Goal: Information Seeking & Learning: Learn about a topic

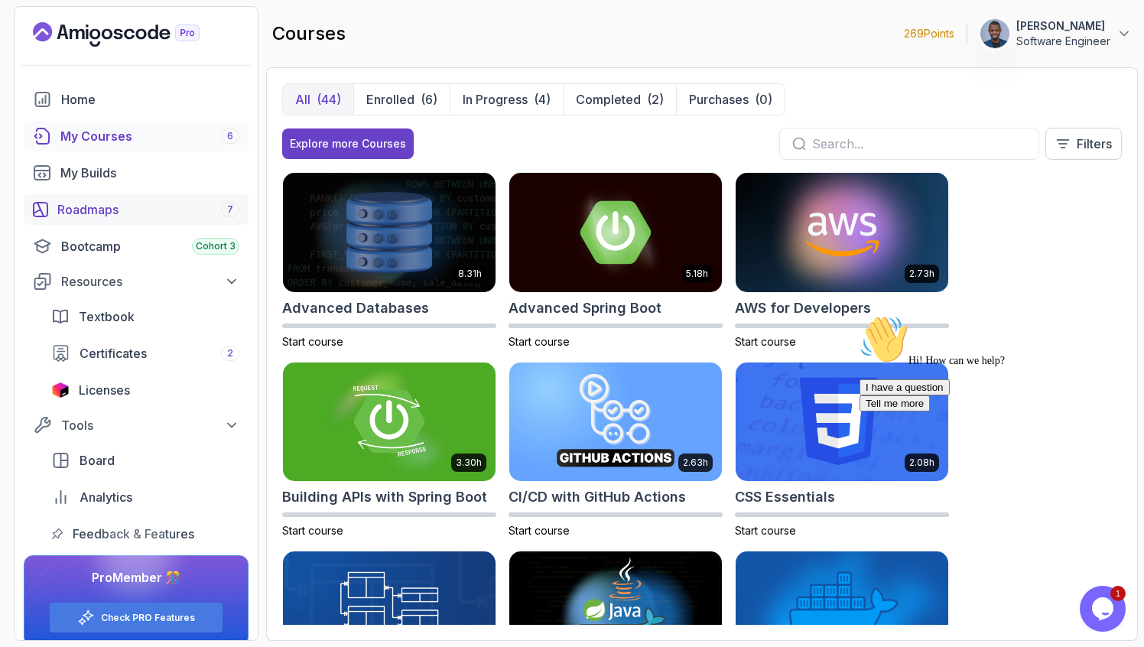
click at [133, 205] on div "Roadmaps 7" at bounding box center [148, 209] width 182 height 18
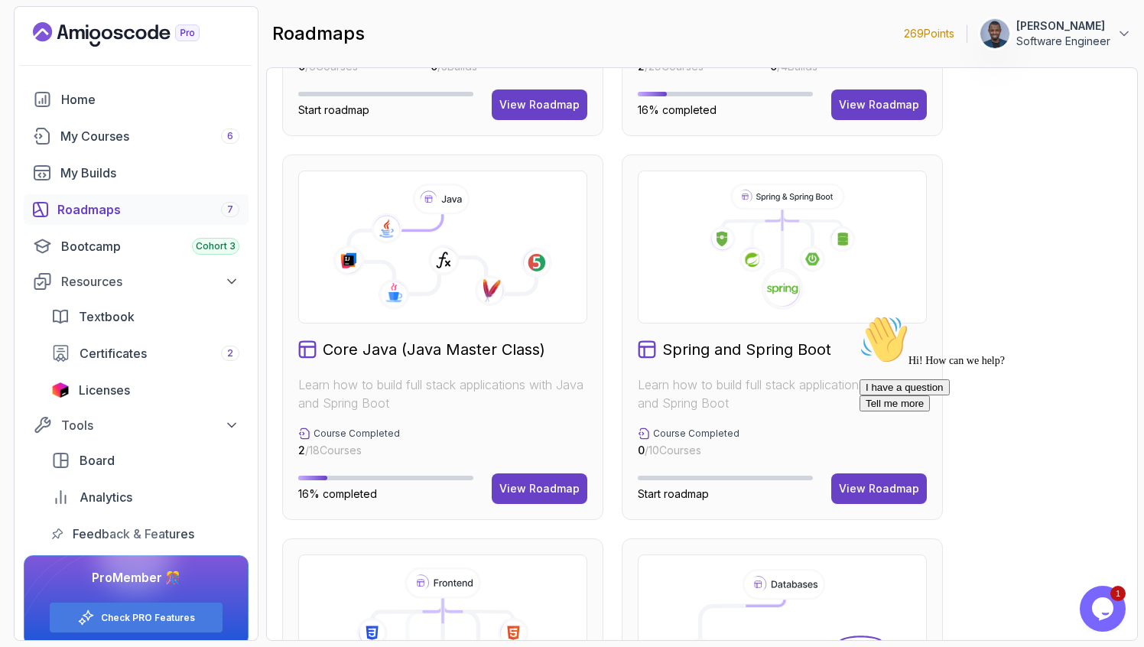
scroll to position [405, 0]
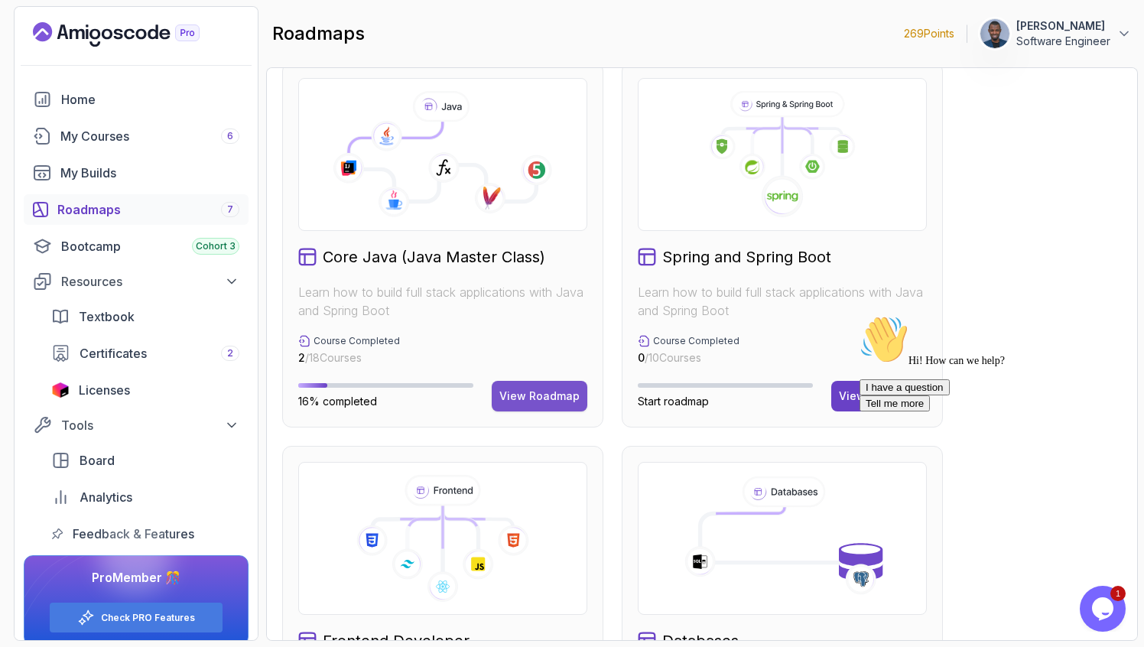
click at [538, 394] on div "View Roadmap" at bounding box center [539, 395] width 80 height 15
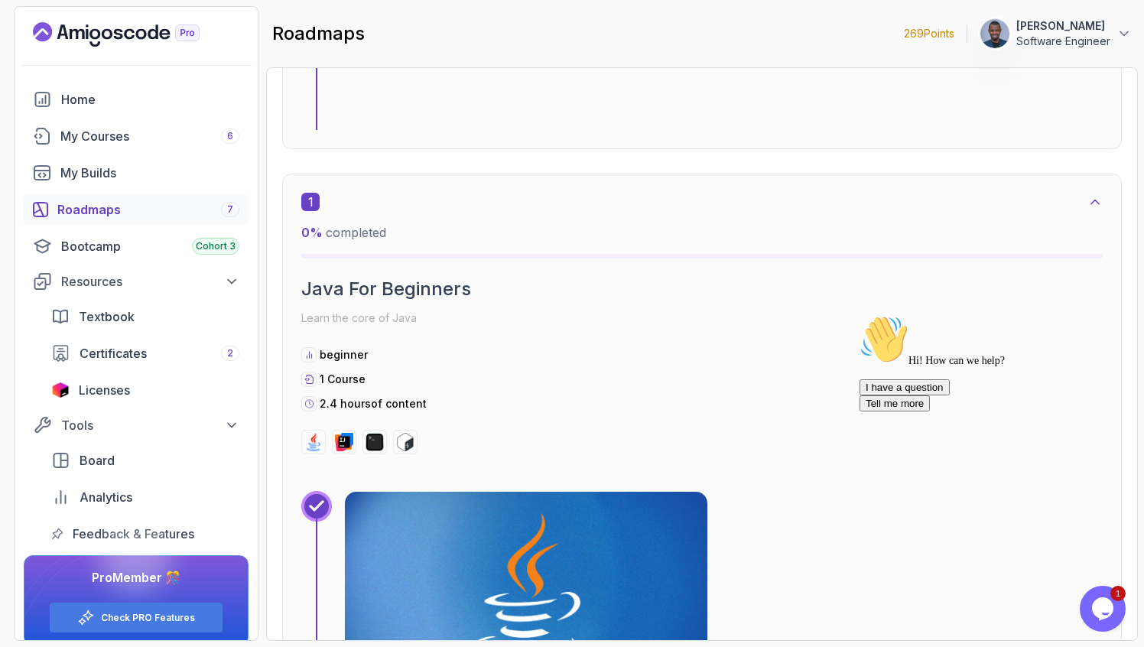
scroll to position [327, 0]
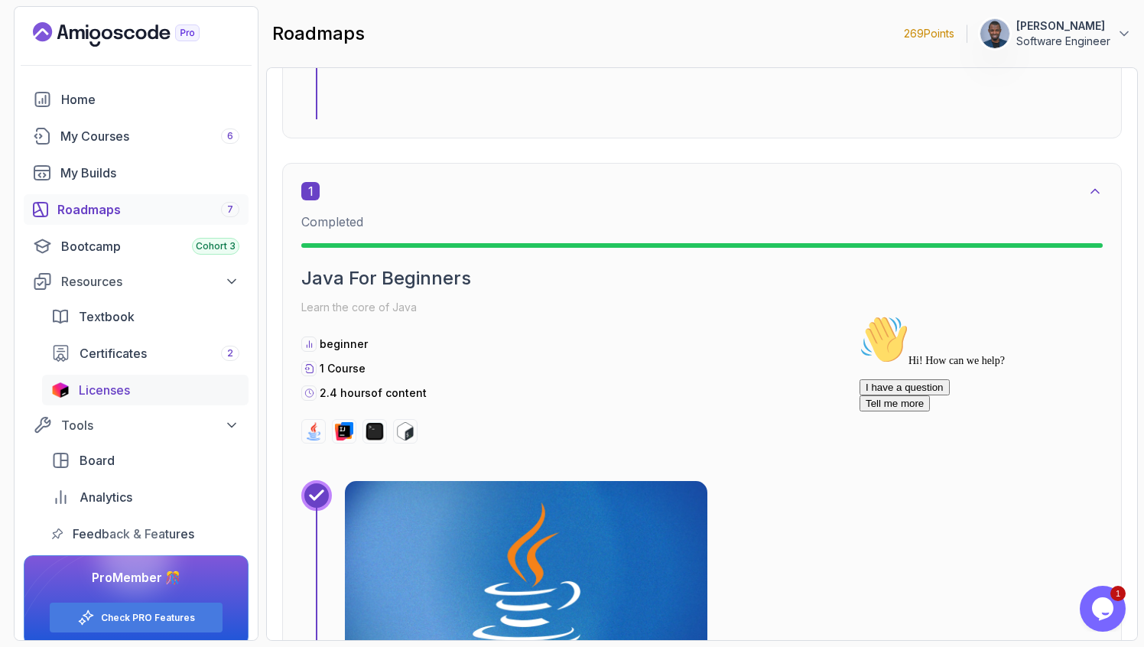
click at [121, 400] on link "Licenses" at bounding box center [145, 390] width 206 height 31
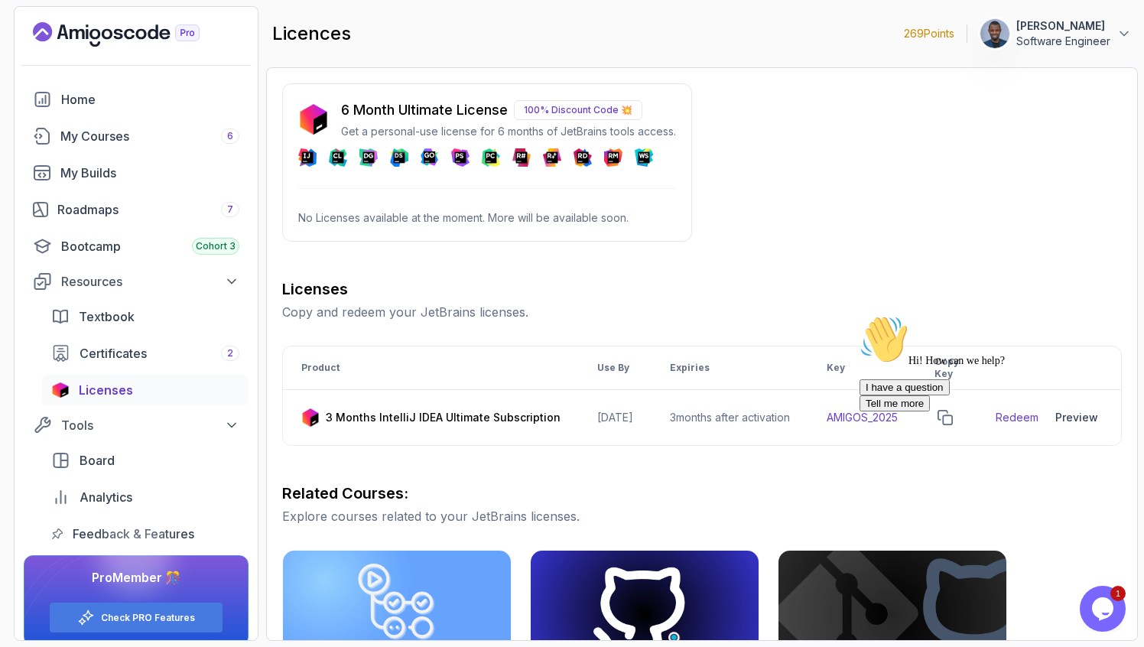
click at [389, 111] on p "6 Month Ultimate License" at bounding box center [424, 109] width 167 height 21
click at [561, 110] on p "100% Discount Code 💥" at bounding box center [578, 110] width 128 height 20
click at [494, 210] on p "No Licenses available at the moment. More will be available soon." at bounding box center [487, 217] width 378 height 15
click at [157, 247] on div "Bootcamp Cohort 3" at bounding box center [150, 246] width 178 height 18
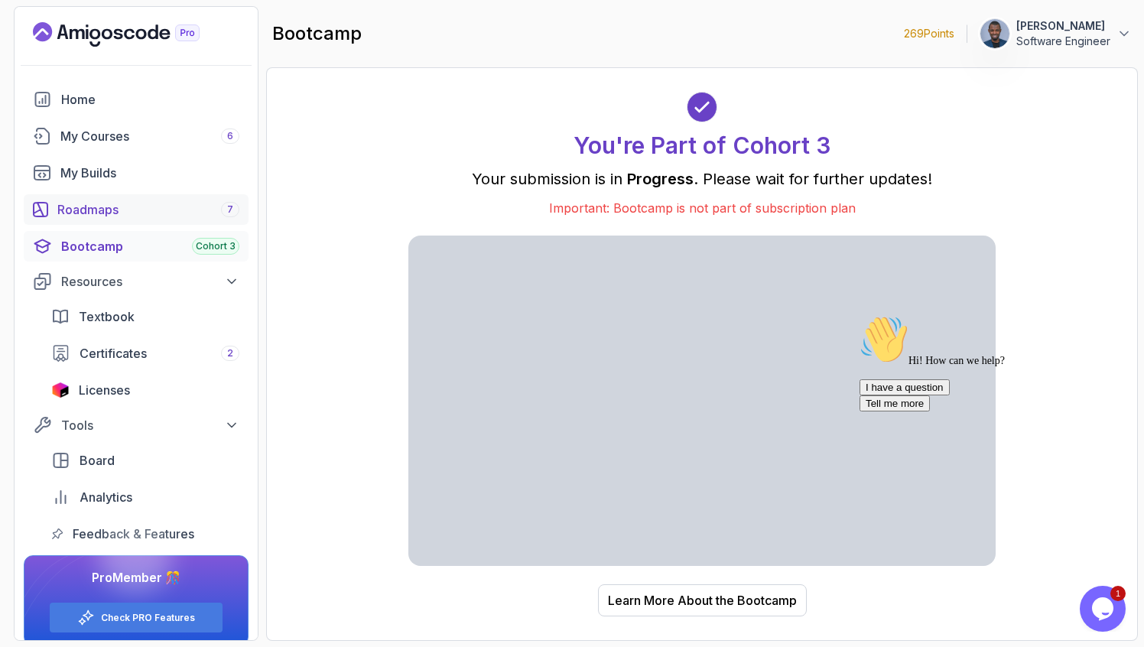
click at [185, 206] on div "Roadmaps 7" at bounding box center [148, 209] width 182 height 18
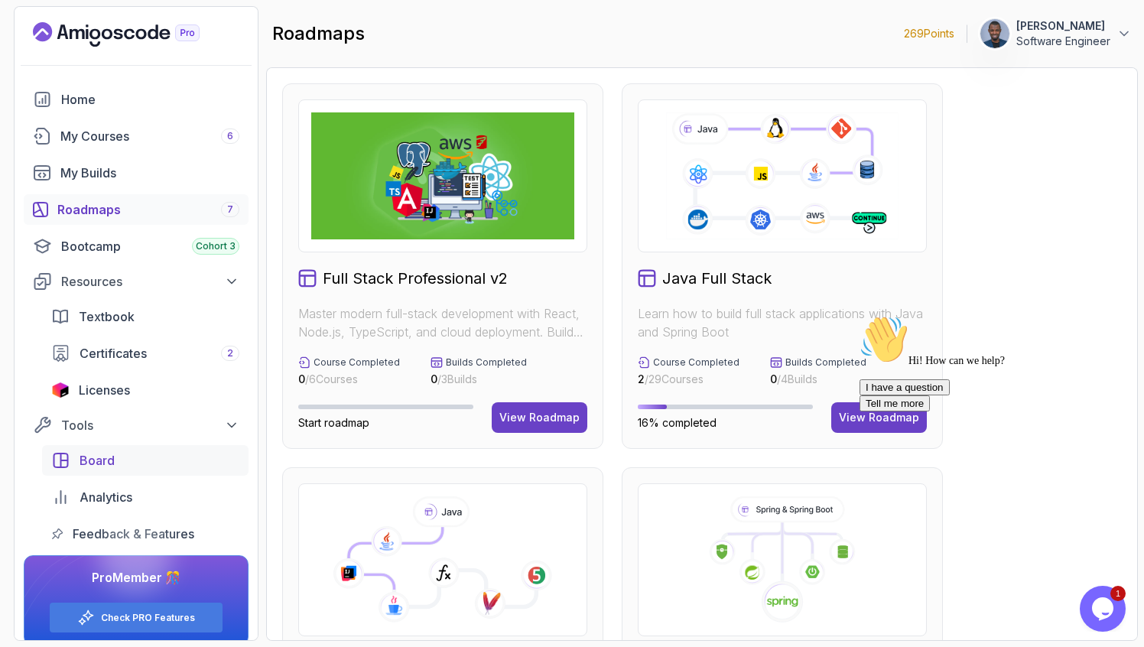
click at [190, 468] on div "Board" at bounding box center [160, 460] width 160 height 18
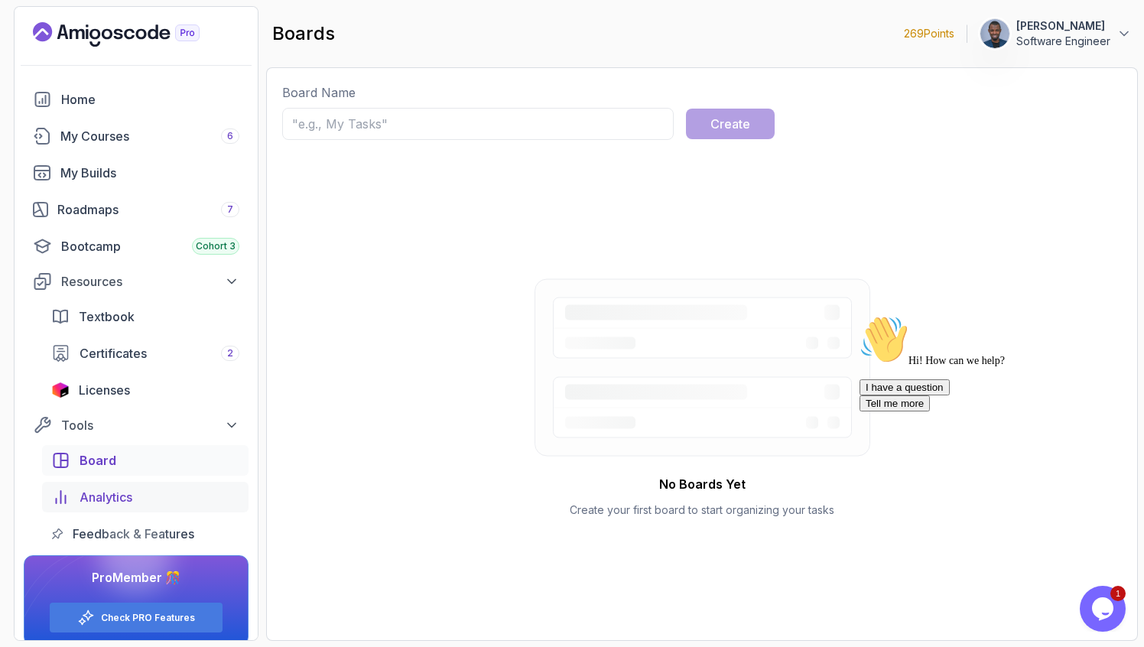
click at [122, 496] on span "Analytics" at bounding box center [106, 497] width 53 height 18
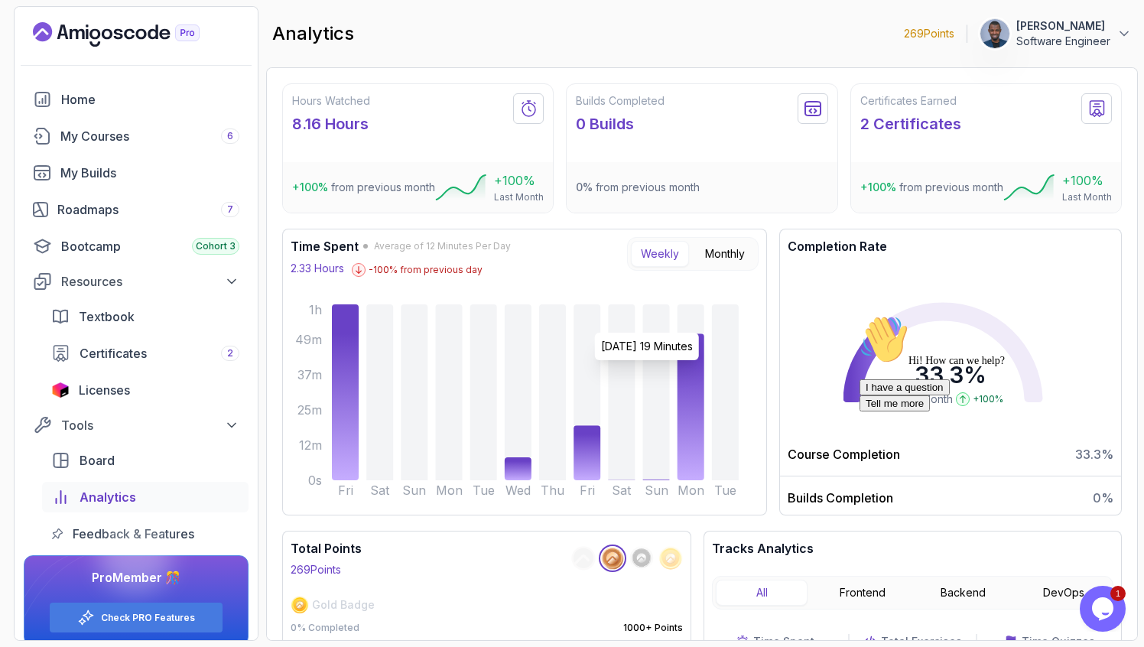
scroll to position [152, 0]
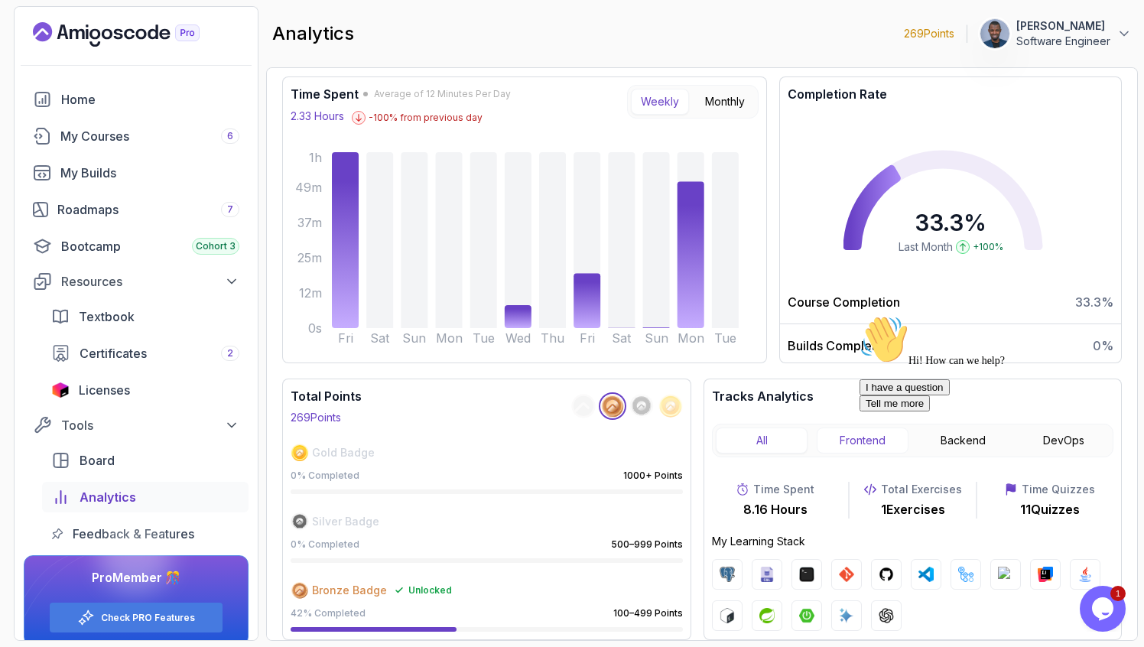
click at [850, 451] on button "Frontend" at bounding box center [863, 440] width 92 height 26
click at [766, 441] on button "All" at bounding box center [762, 440] width 92 height 26
click at [972, 315] on div at bounding box center [996, 315] width 275 height 0
click at [964, 411] on div "Hi! How can we help? I have a question Tell me more" at bounding box center [996, 363] width 275 height 96
click at [859, 315] on icon "Chat attention grabber" at bounding box center [859, 315] width 0 height 0
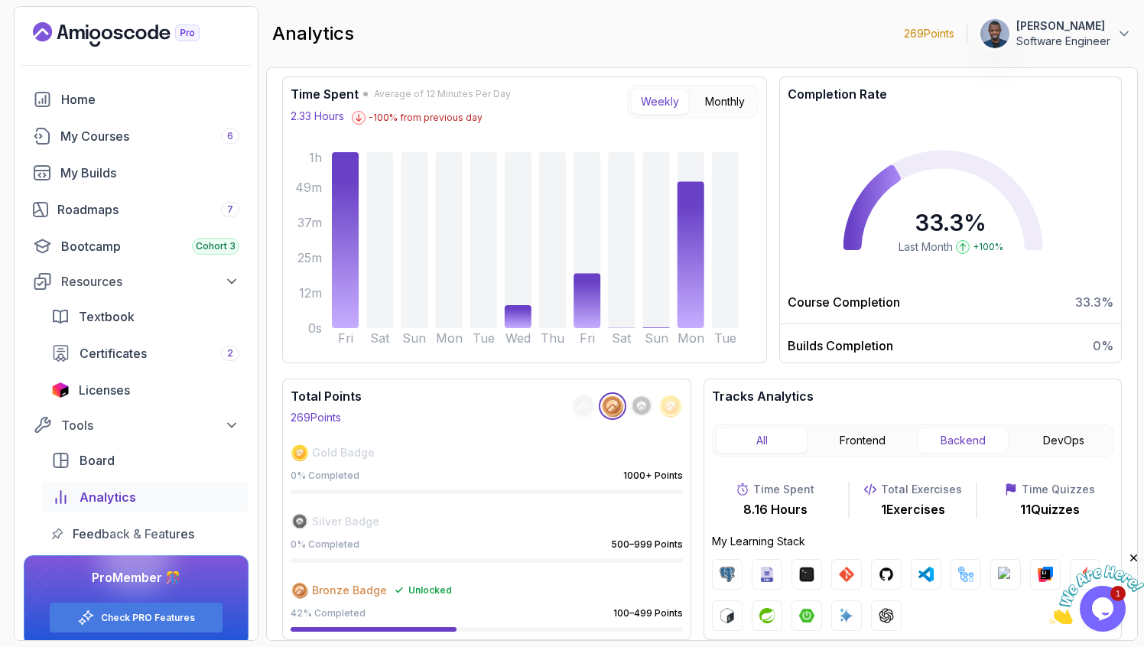
click at [963, 443] on button "Backend" at bounding box center [964, 440] width 92 height 26
click at [1068, 444] on button "DevOps" at bounding box center [1064, 440] width 92 height 26
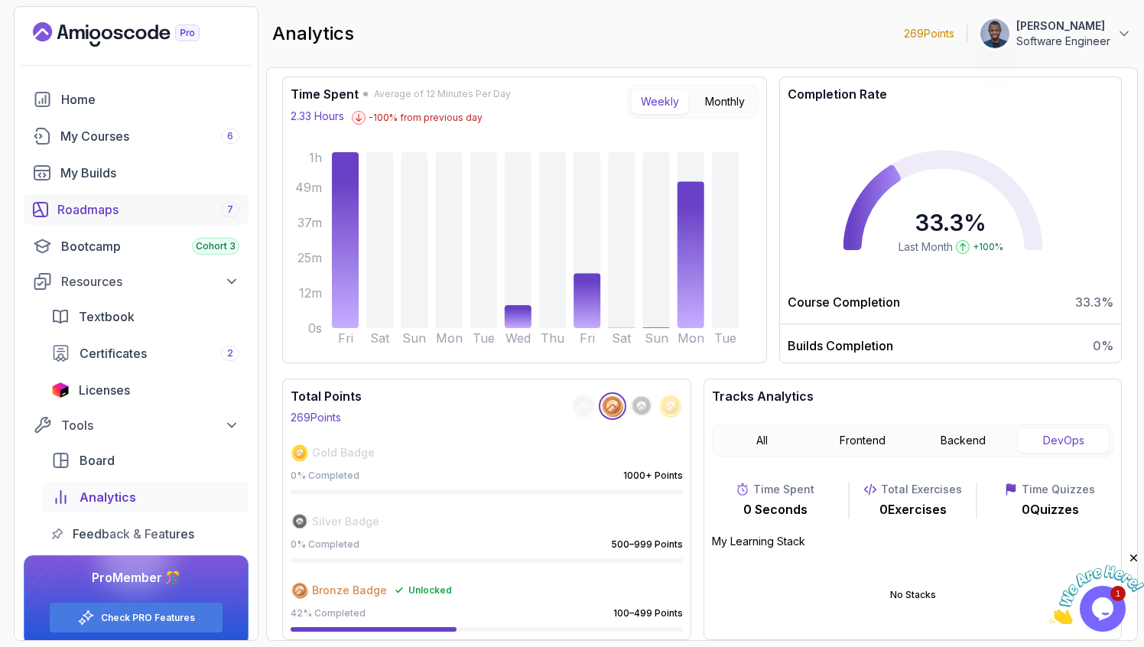
click at [143, 213] on div "Roadmaps 7" at bounding box center [148, 209] width 182 height 18
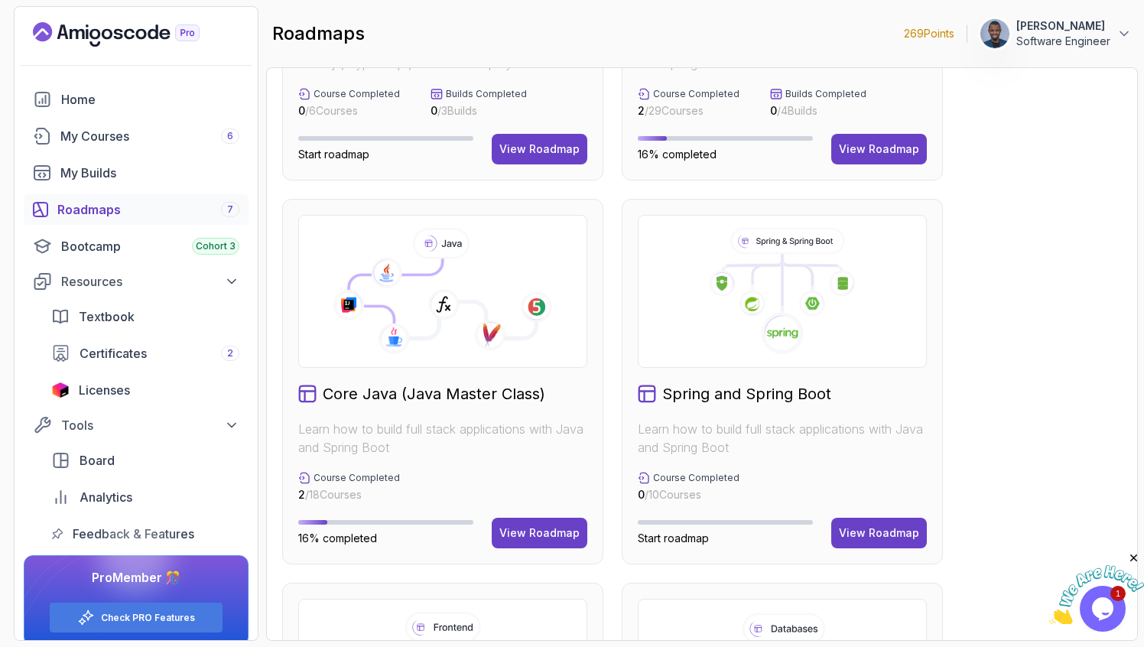
scroll to position [304, 0]
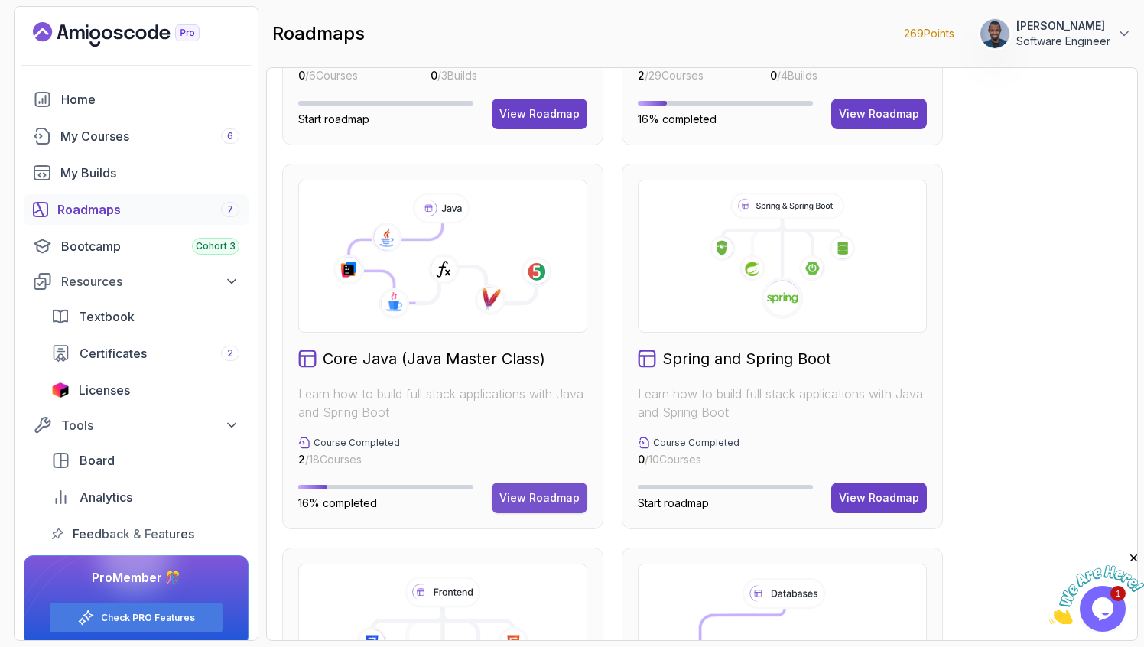
click at [544, 501] on div "View Roadmap" at bounding box center [539, 497] width 80 height 15
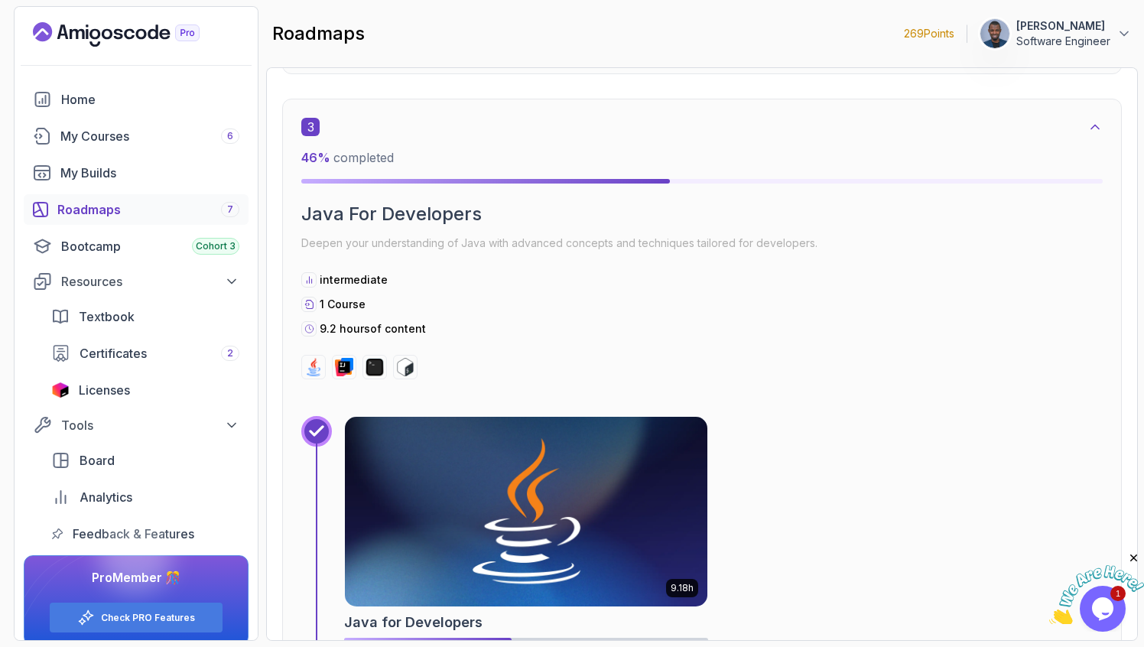
scroll to position [1618, 0]
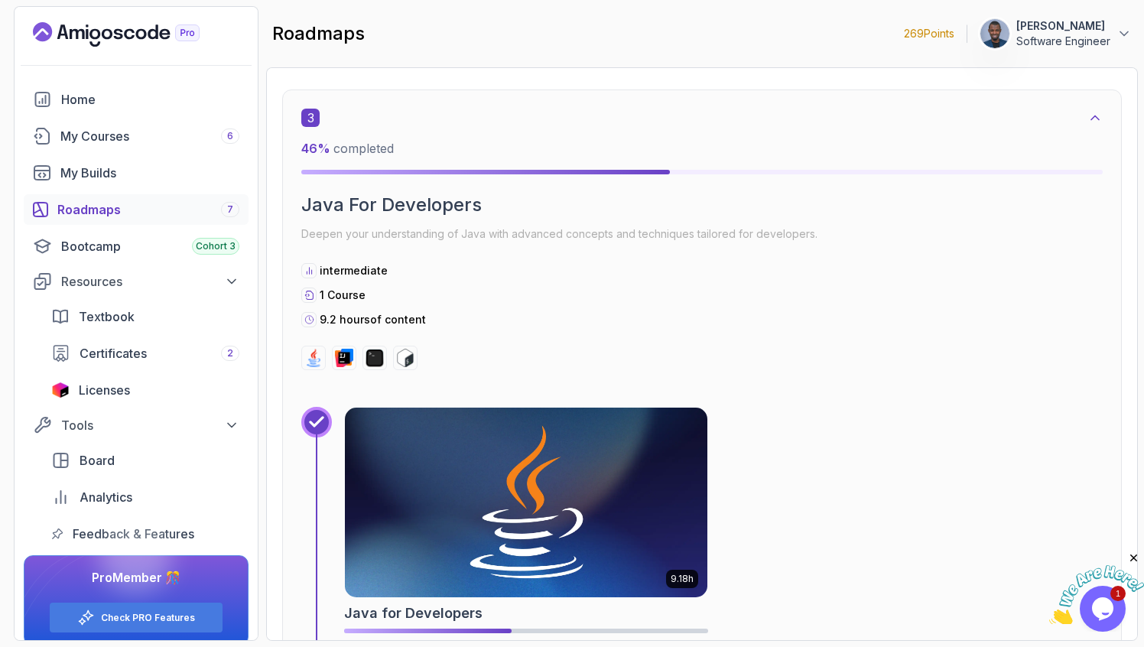
click at [456, 493] on img at bounding box center [526, 502] width 381 height 199
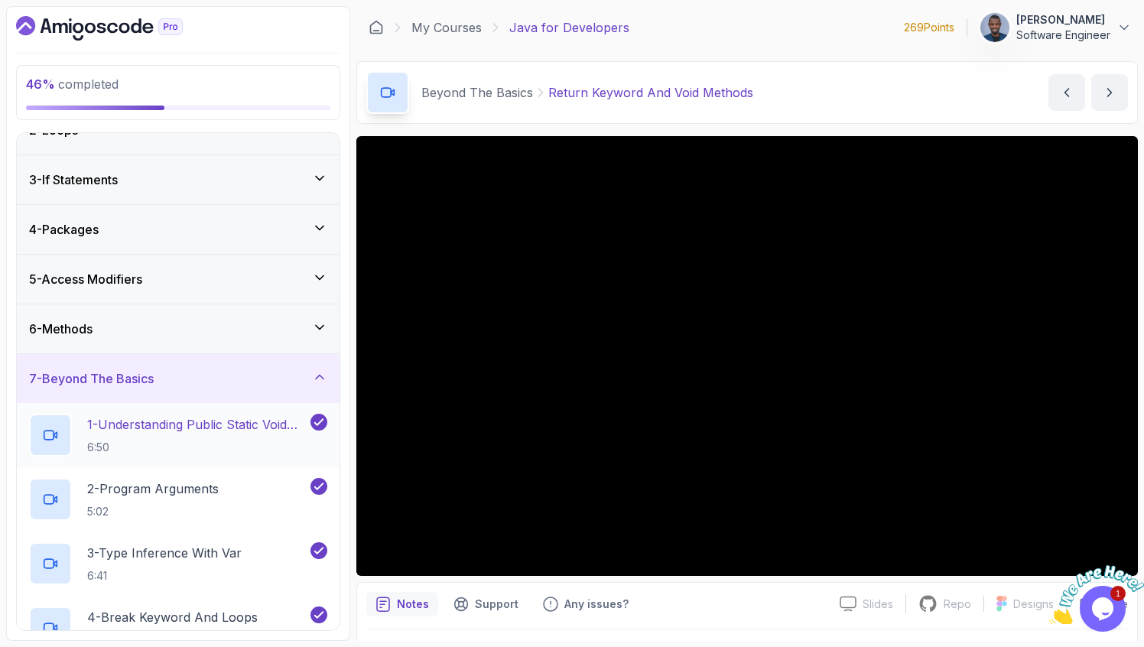
scroll to position [92, 0]
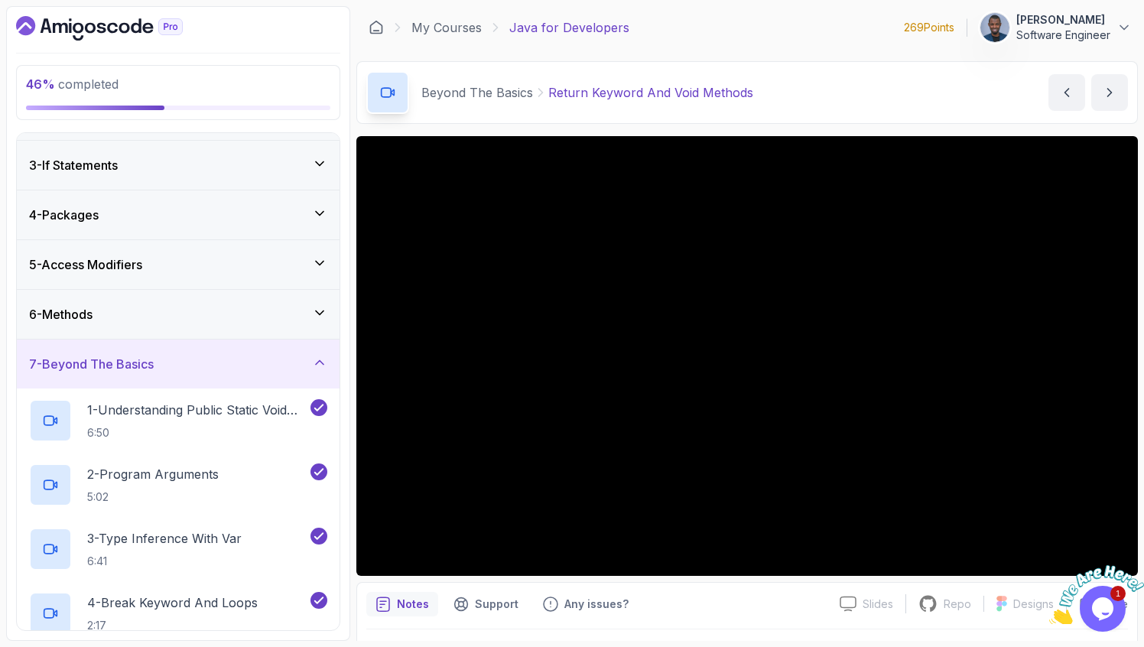
click at [216, 372] on div "7 - Beyond The Basics" at bounding box center [178, 364] width 298 height 18
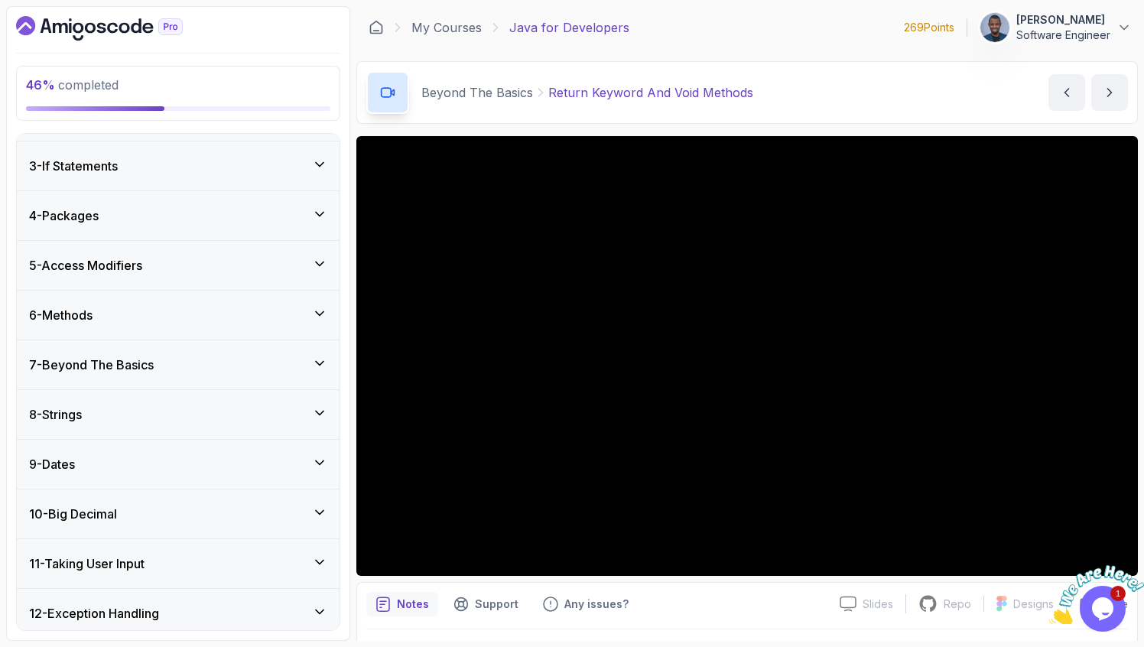
click at [135, 473] on div "9 - Dates" at bounding box center [178, 464] width 323 height 49
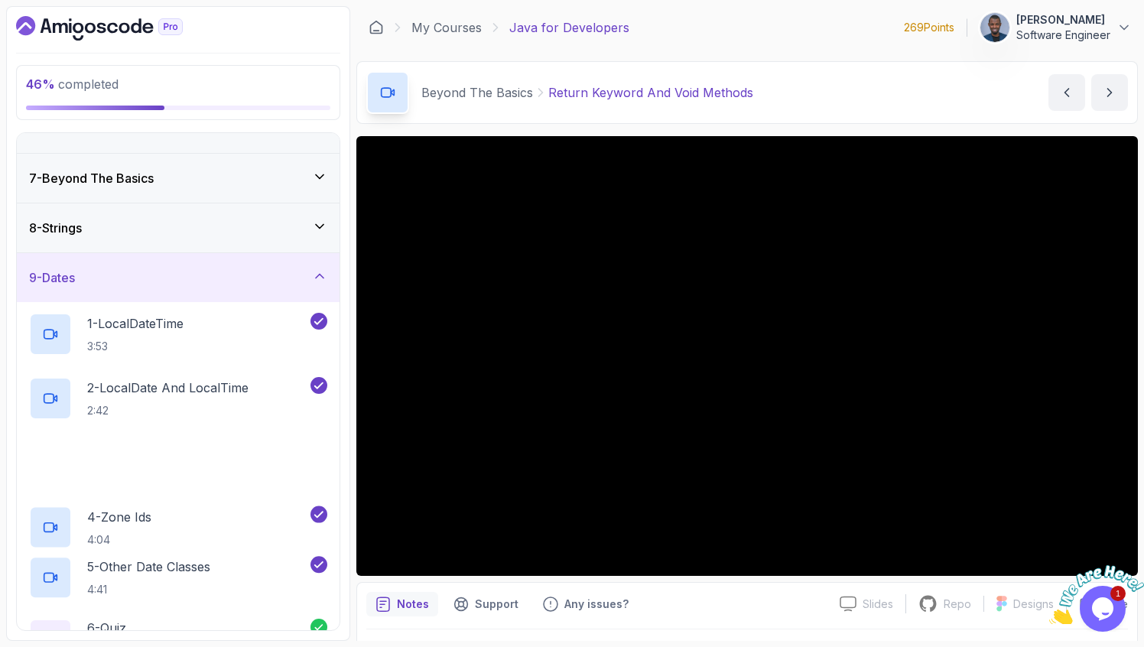
scroll to position [492, 0]
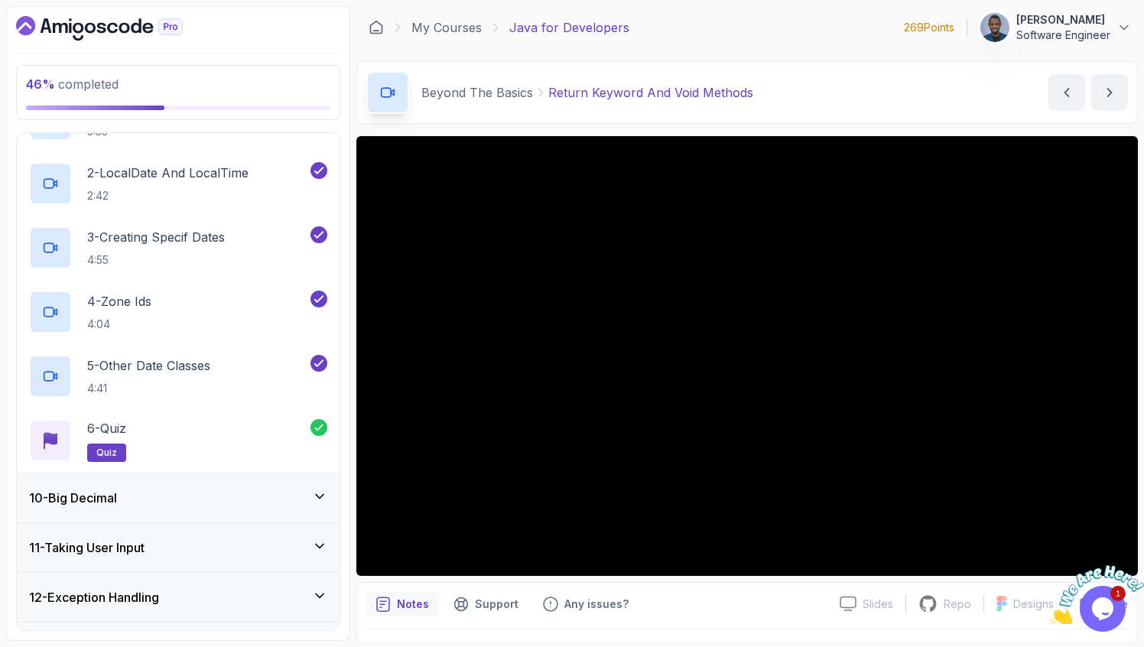
click at [153, 493] on div "10 - Big Decimal" at bounding box center [178, 498] width 298 height 18
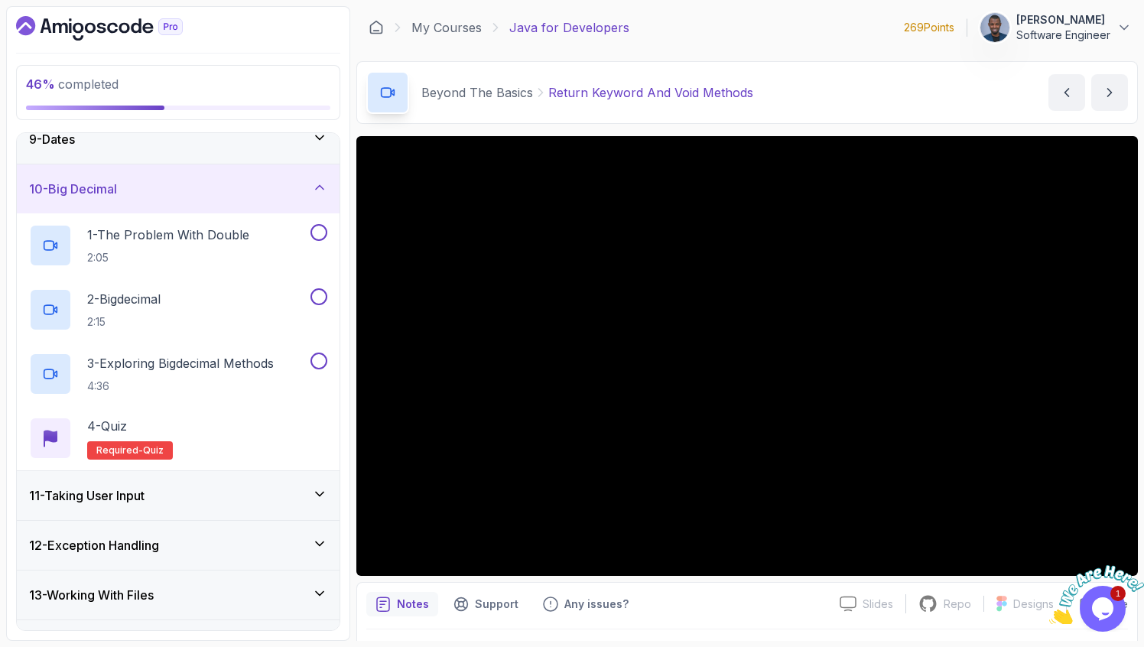
scroll to position [399, 0]
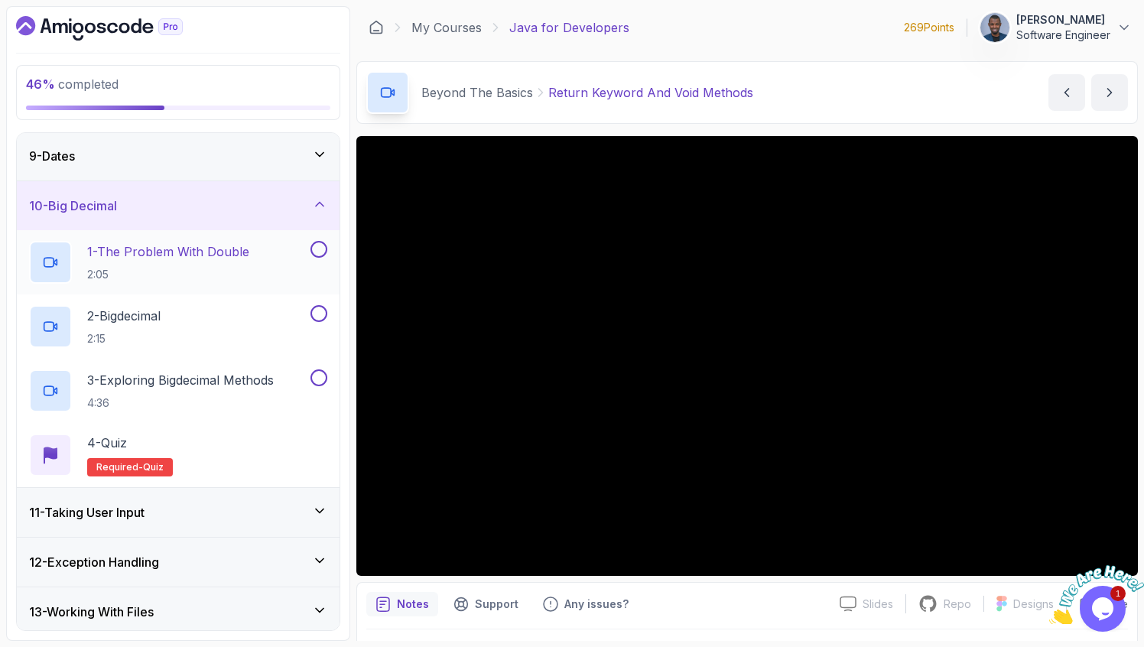
click at [167, 247] on p "1 - The Problem With Double" at bounding box center [168, 251] width 162 height 18
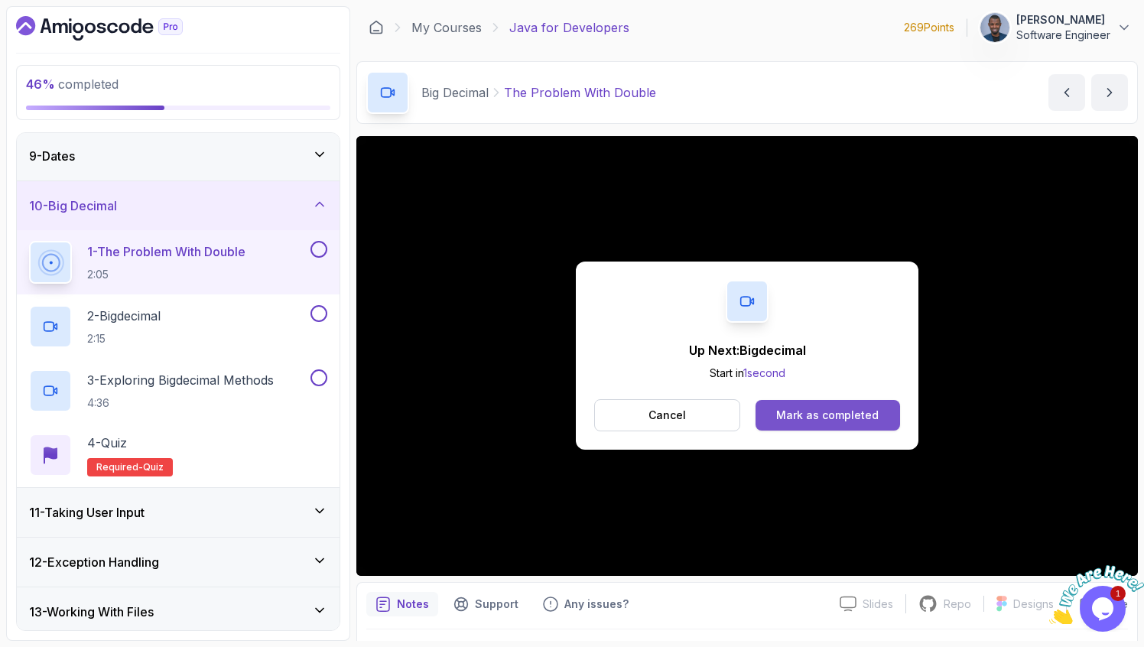
click at [807, 414] on div "Mark as completed" at bounding box center [827, 415] width 102 height 15
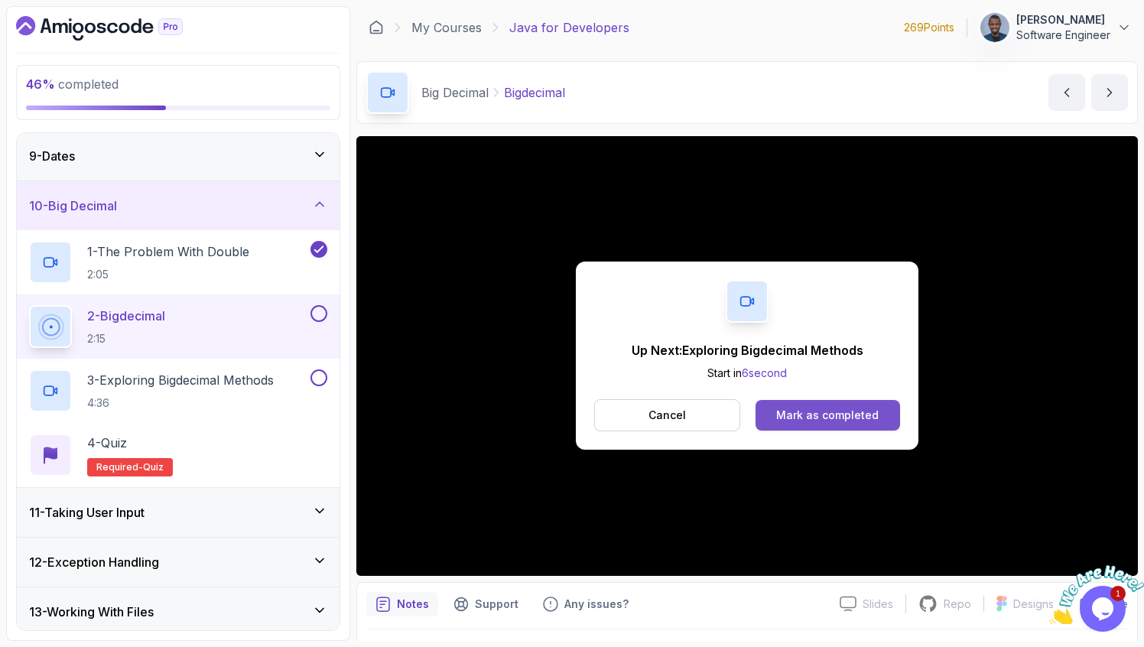
click at [777, 414] on button "Mark as completed" at bounding box center [827, 415] width 145 height 31
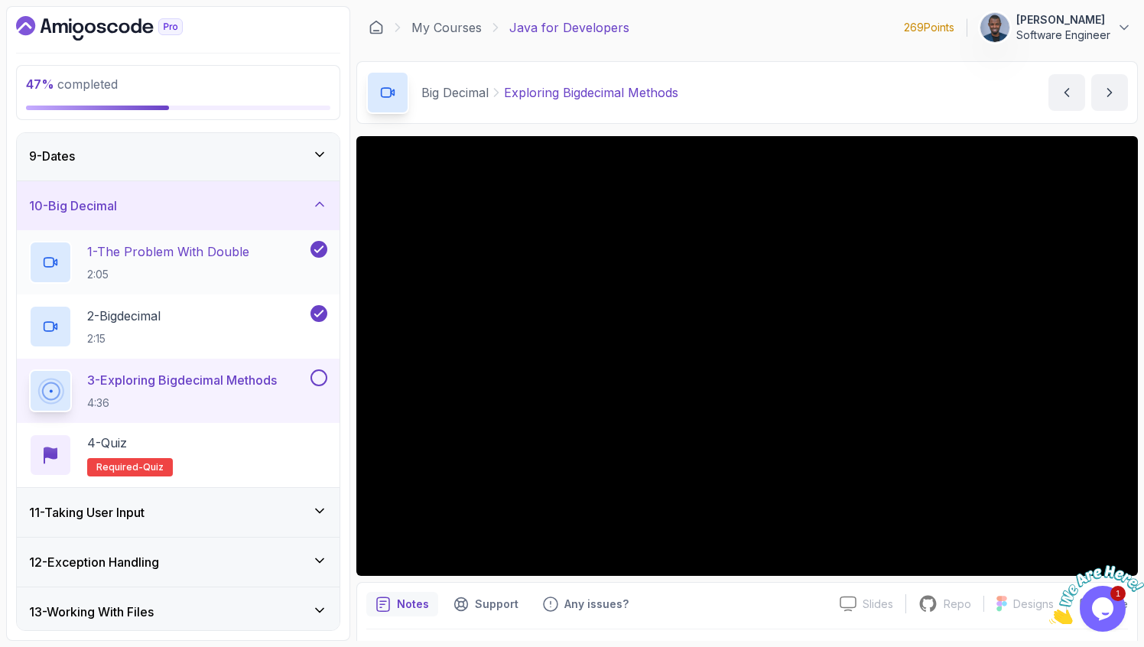
click at [175, 258] on p "1 - The Problem With Double" at bounding box center [168, 251] width 162 height 18
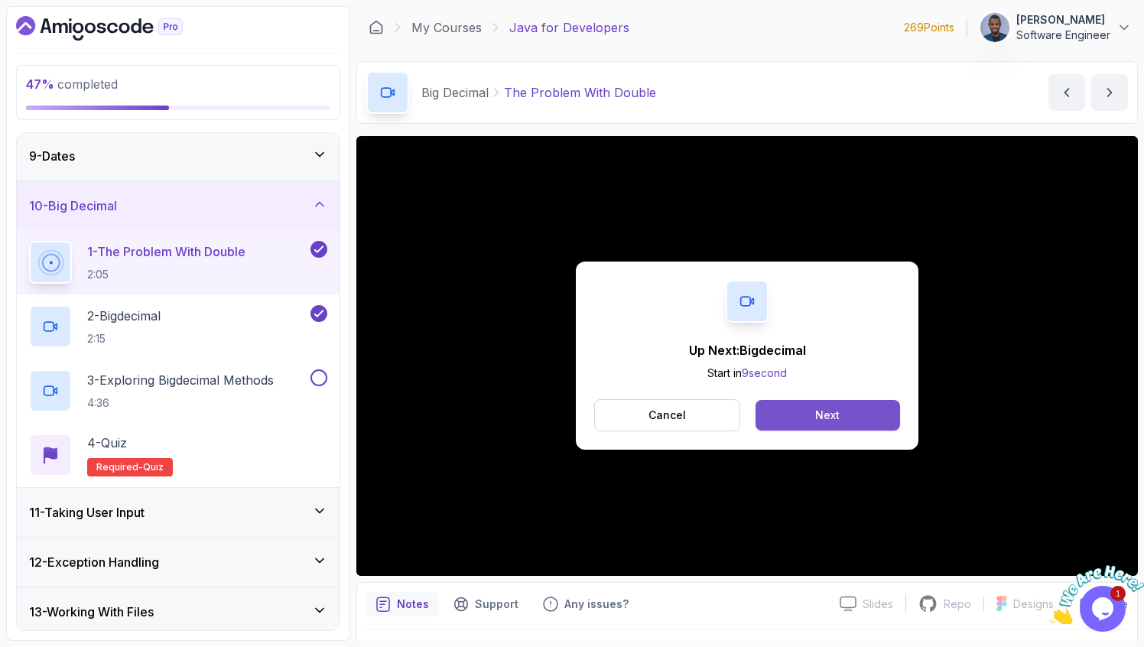
click at [817, 414] on div "Next" at bounding box center [827, 415] width 24 height 15
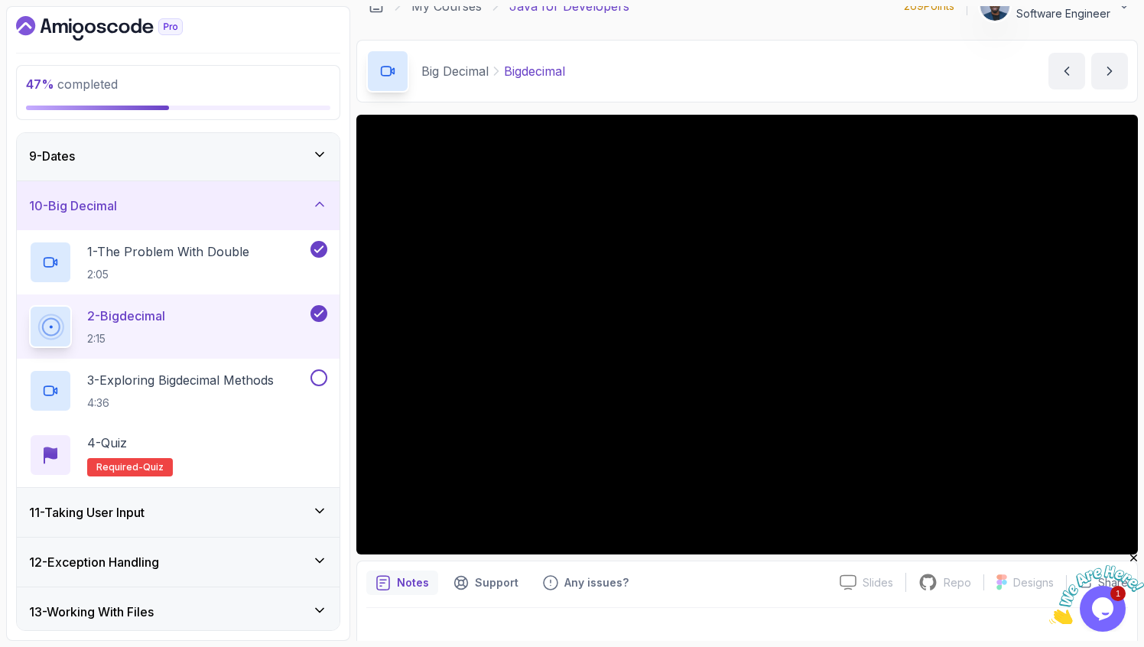
scroll to position [41, 0]
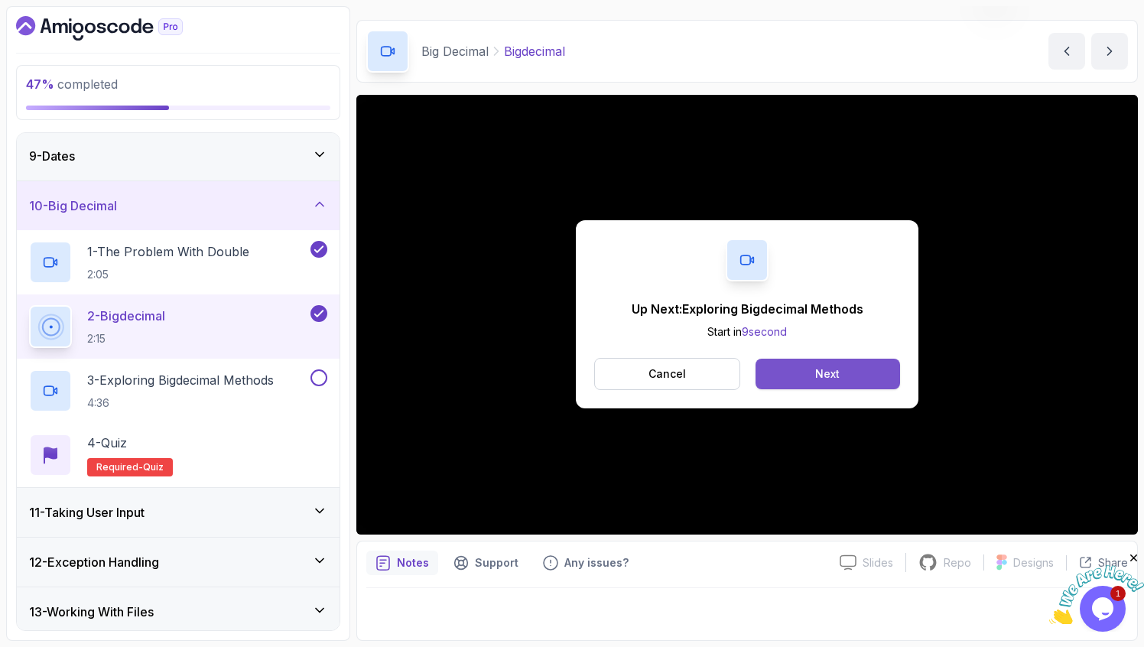
click at [859, 369] on button "Next" at bounding box center [827, 374] width 145 height 31
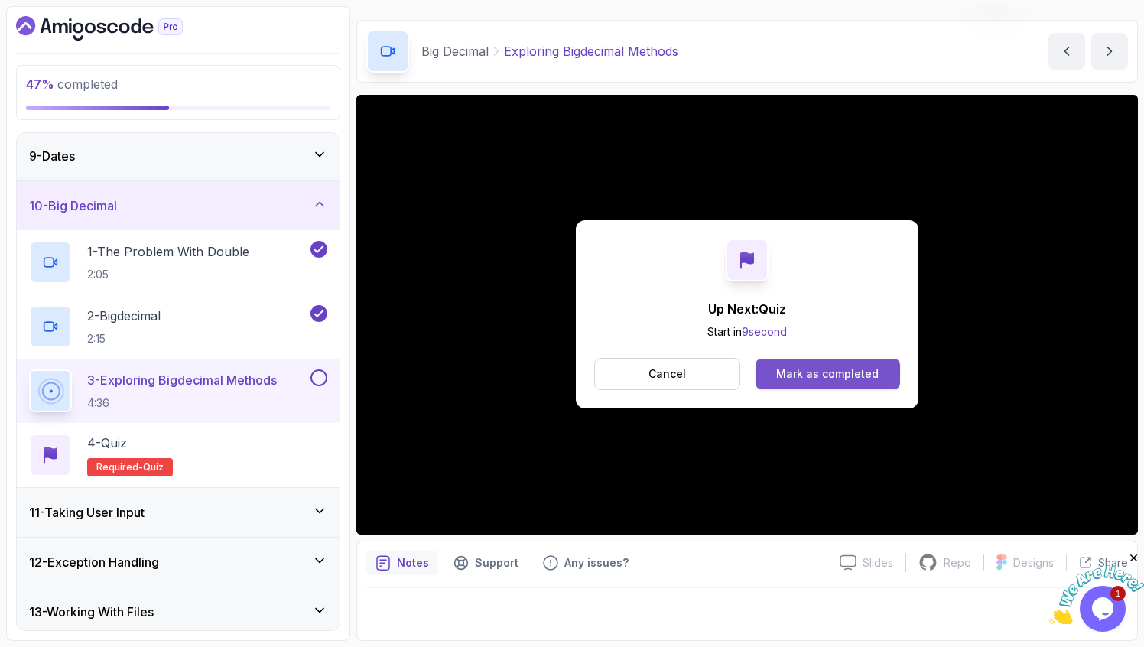
click at [831, 369] on div "Mark as completed" at bounding box center [827, 373] width 102 height 15
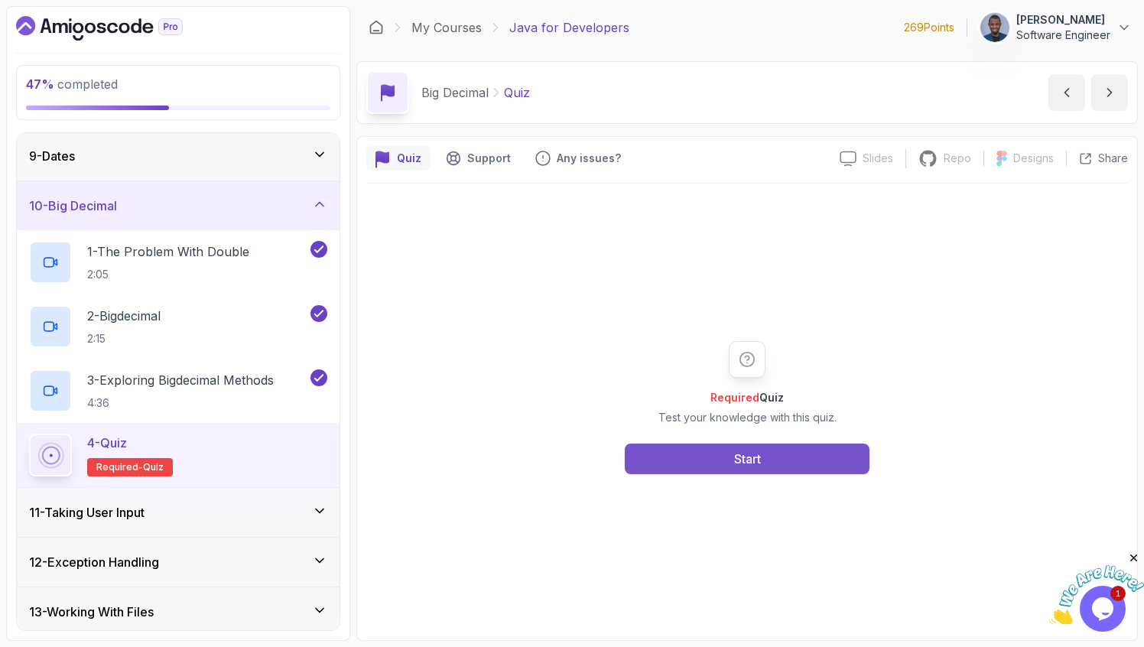
click at [765, 452] on button "Start" at bounding box center [747, 459] width 245 height 31
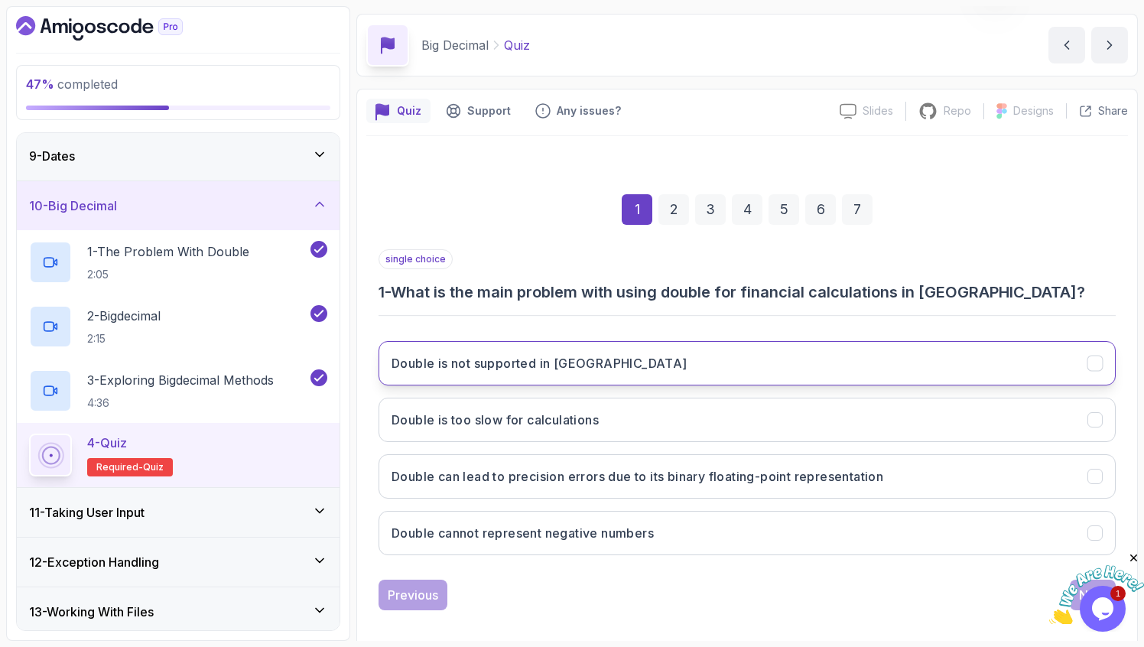
scroll to position [60, 0]
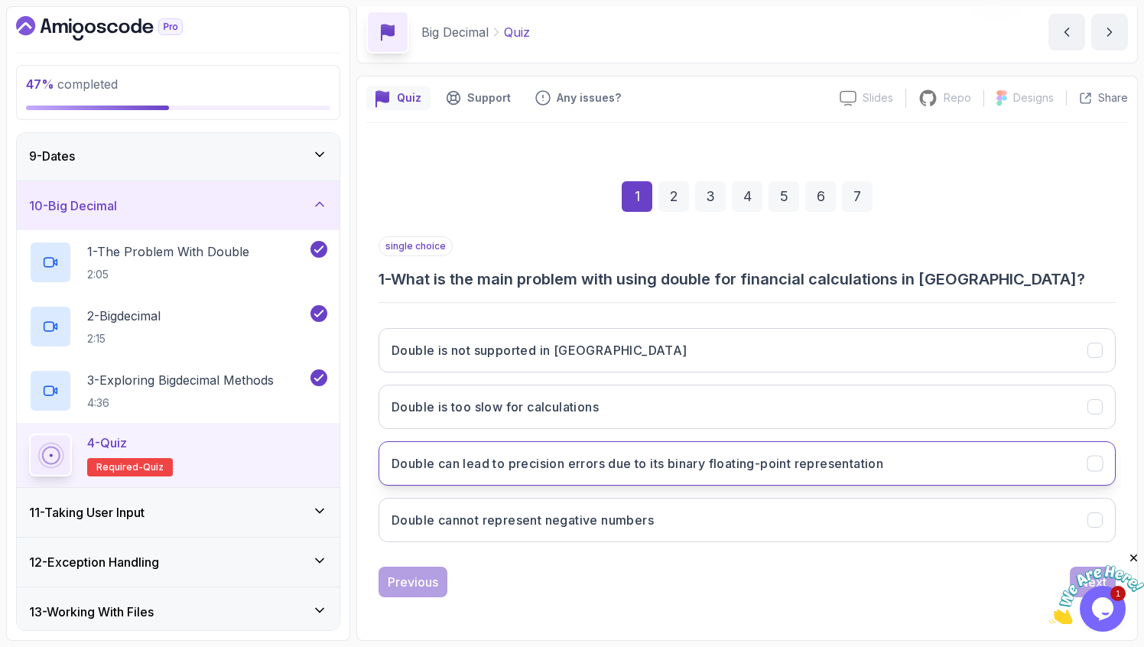
click at [642, 464] on h3 "Double can lead to precision errors due to its binary floating-point representa…" at bounding box center [638, 463] width 492 height 18
click at [1138, 554] on icon "Close" at bounding box center [1134, 558] width 14 height 14
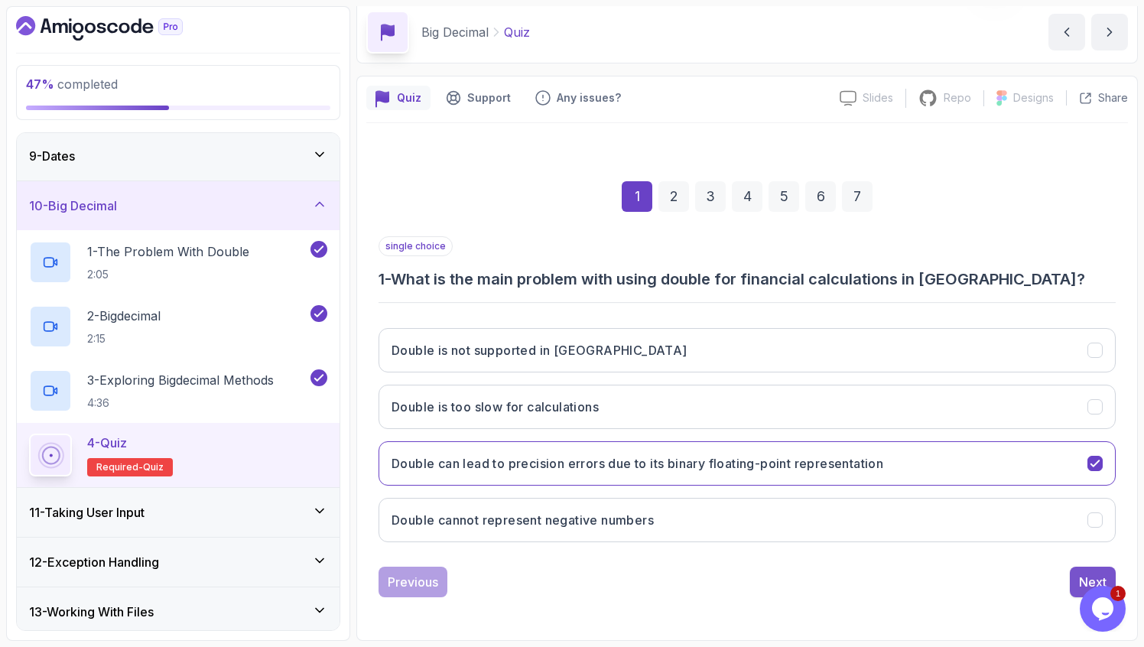
click at [1094, 573] on div "Next" at bounding box center [1093, 582] width 28 height 18
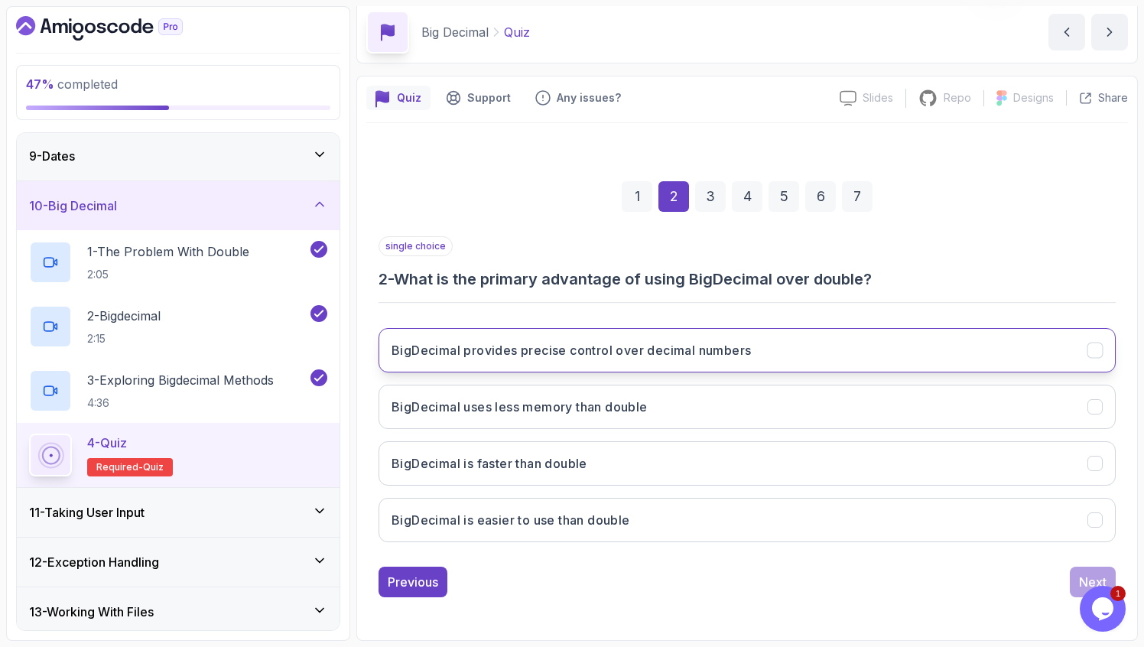
click at [638, 348] on h3 "BigDecimal provides precise control over decimal numbers" at bounding box center [571, 350] width 359 height 18
click at [1084, 574] on div "Next" at bounding box center [1093, 582] width 28 height 18
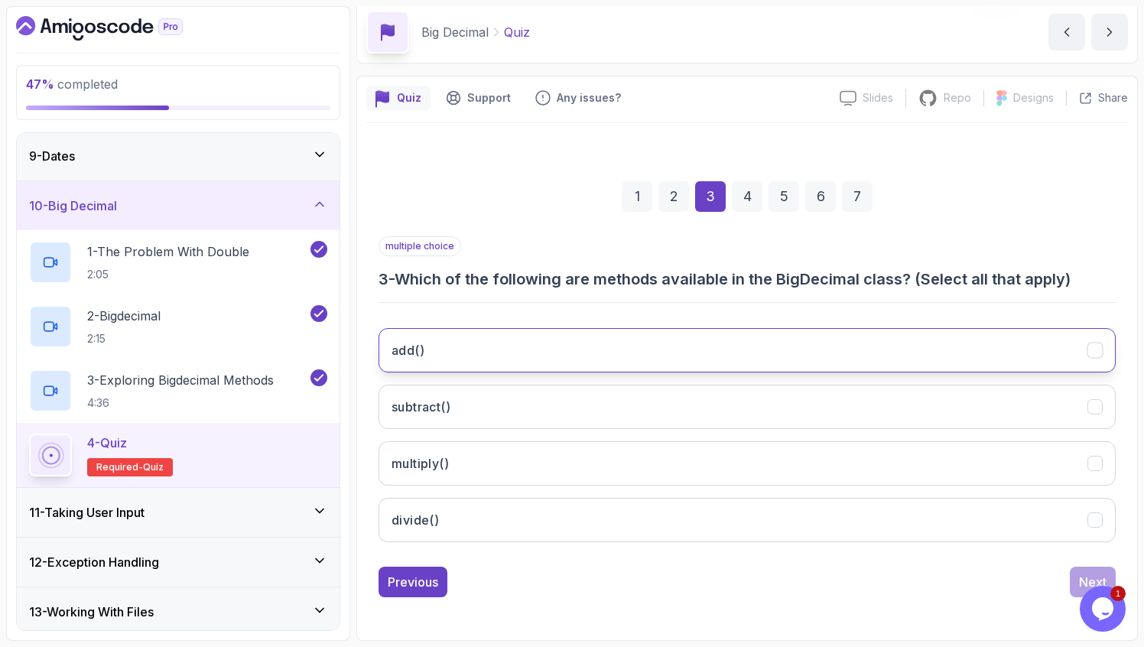
click at [652, 345] on button "add()" at bounding box center [747, 350] width 737 height 44
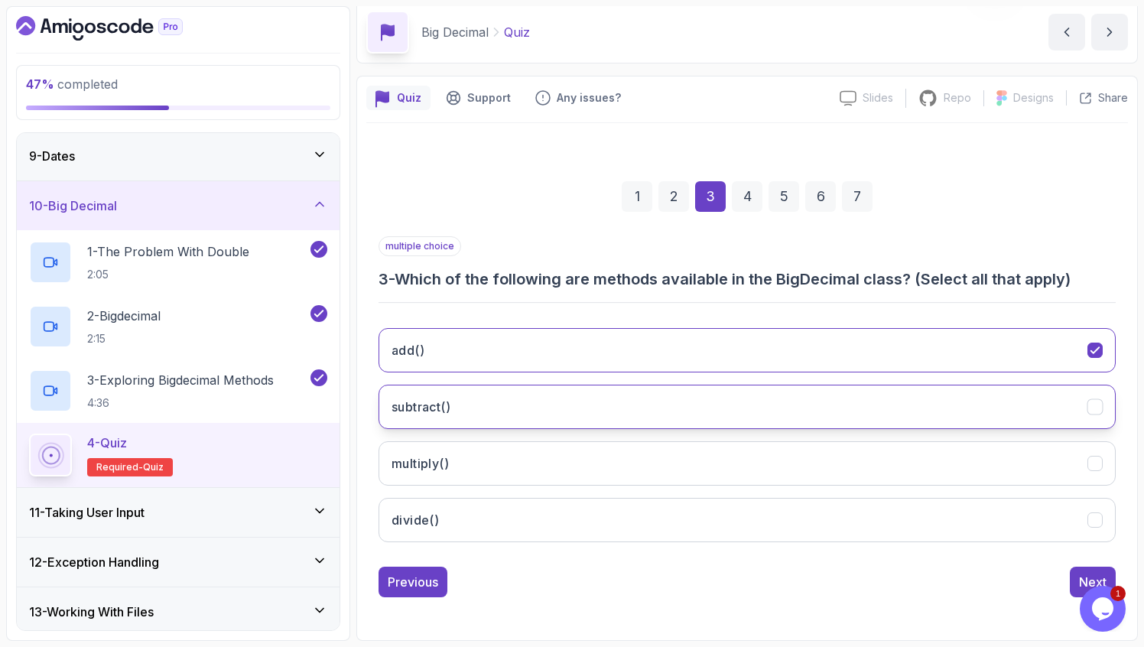
click at [595, 410] on button "subtract()" at bounding box center [747, 407] width 737 height 44
click at [1077, 570] on button "Next" at bounding box center [1093, 582] width 46 height 31
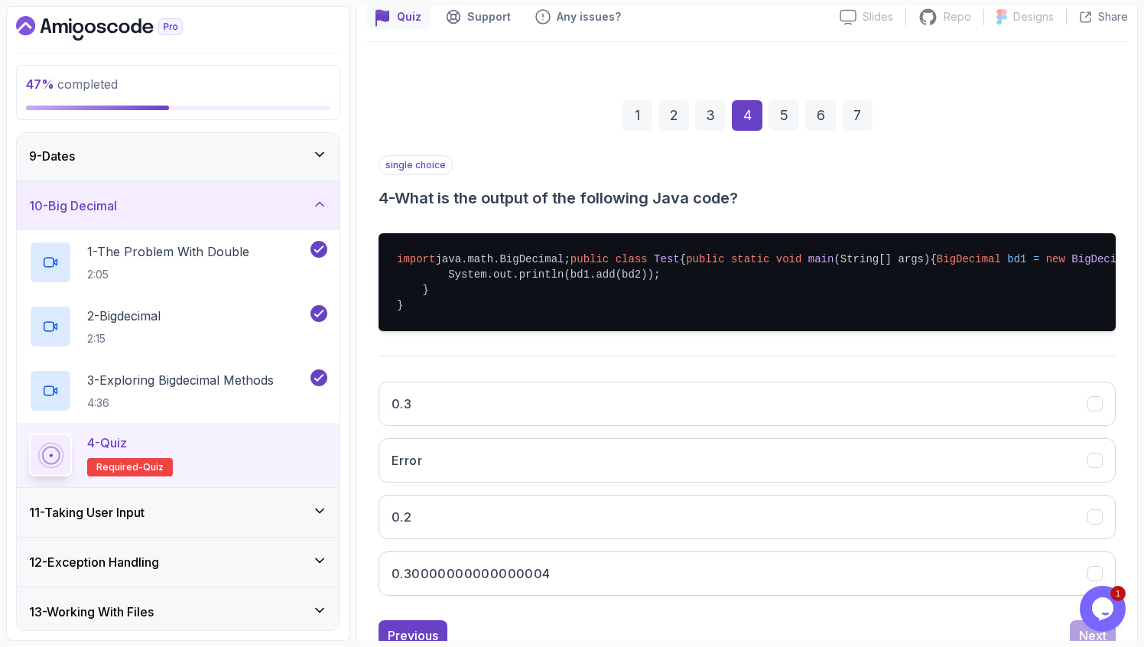
scroll to position [210, 0]
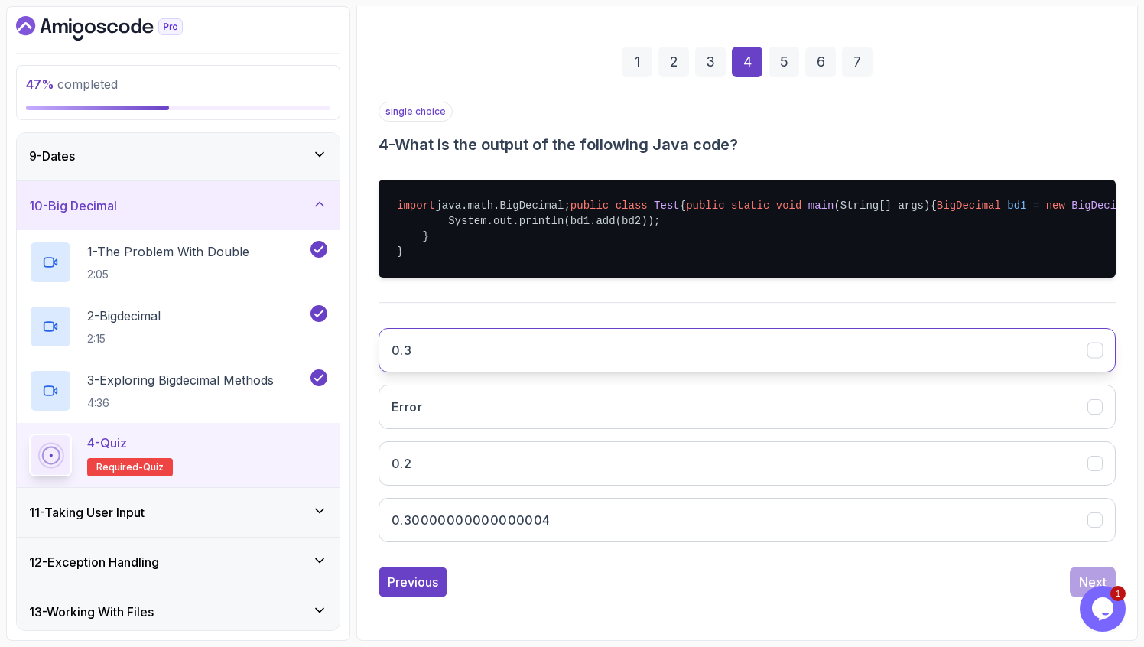
click at [606, 372] on button "0.3" at bounding box center [747, 350] width 737 height 44
click at [1087, 591] on div "Next" at bounding box center [1093, 582] width 28 height 18
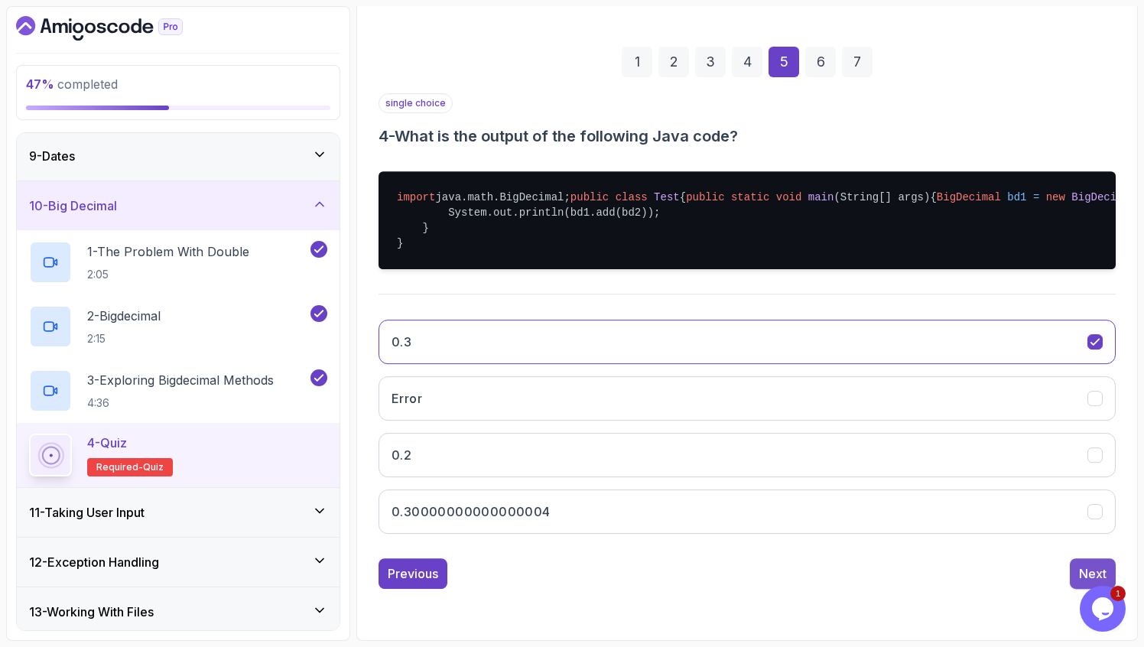
scroll to position [60, 0]
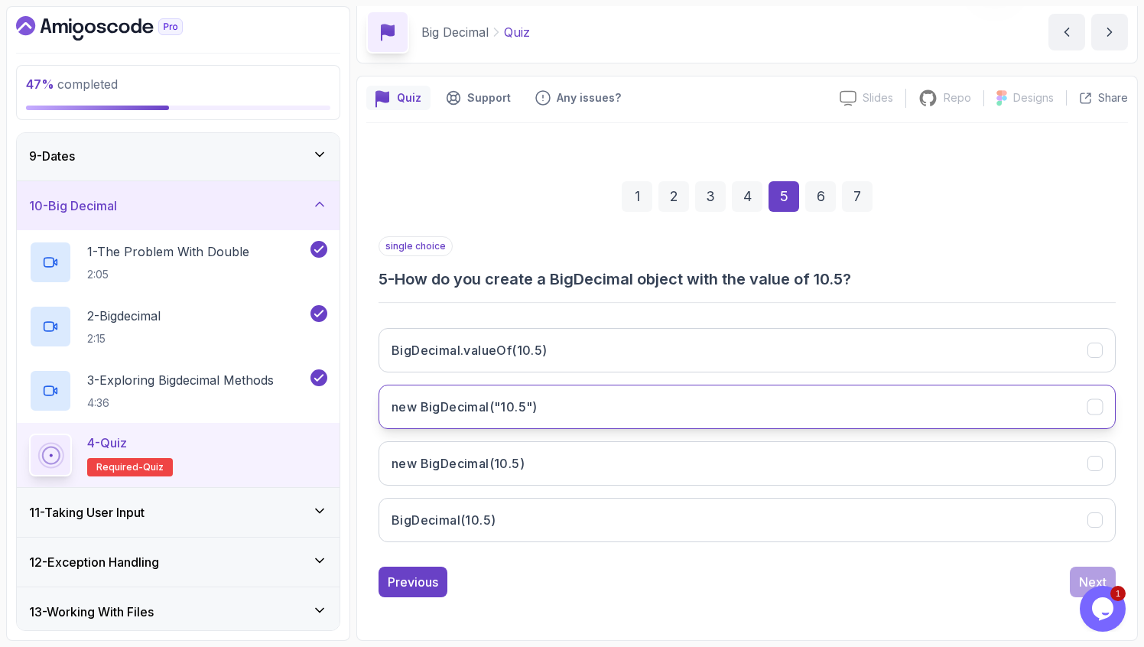
click at [488, 404] on h3 "new BigDecimal("10.5")" at bounding box center [465, 407] width 146 height 18
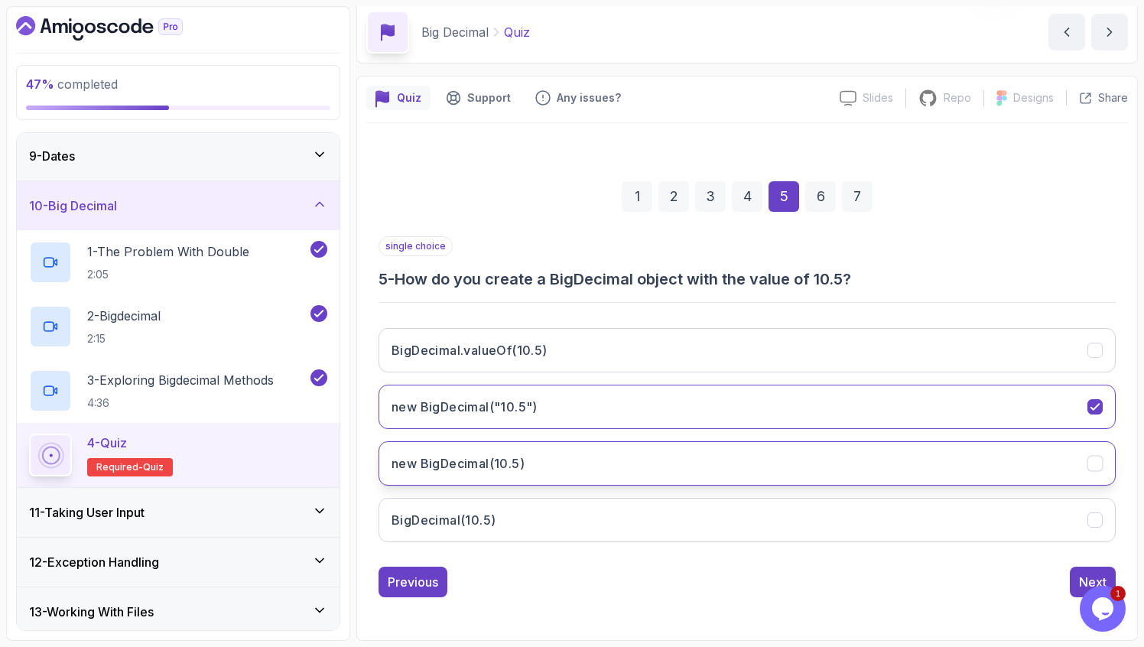
click at [733, 456] on button "new BigDecimal(10.5)" at bounding box center [747, 463] width 737 height 44
click at [1087, 577] on div "Next" at bounding box center [1093, 582] width 28 height 18
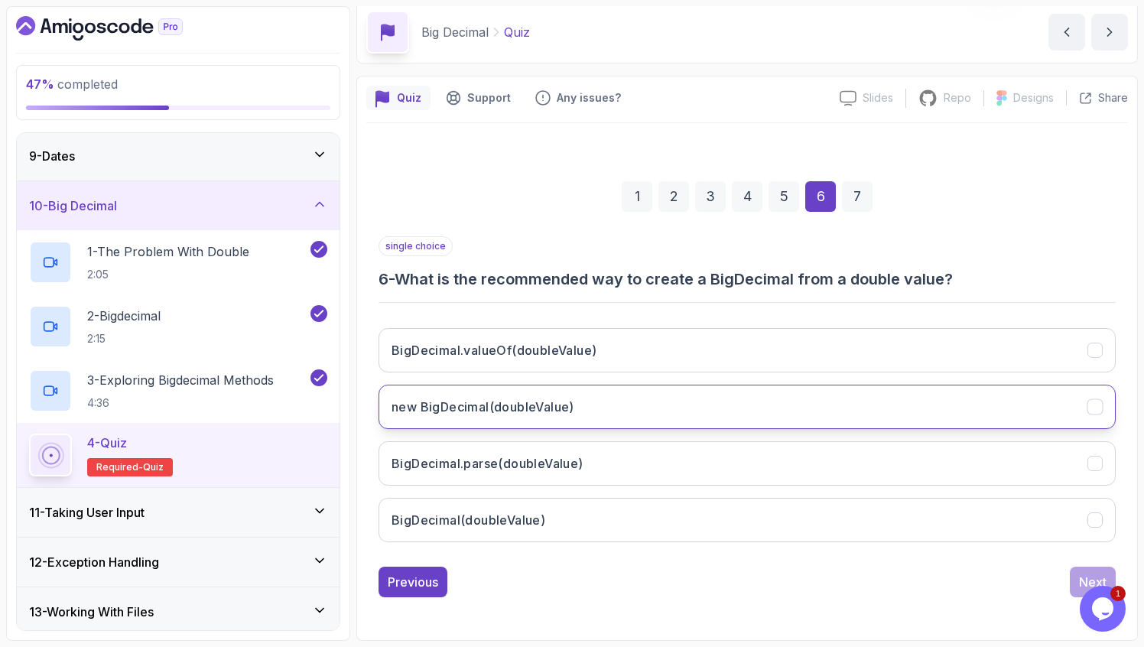
click at [551, 403] on h3 "new BigDecimal(doubleValue)" at bounding box center [483, 407] width 183 height 18
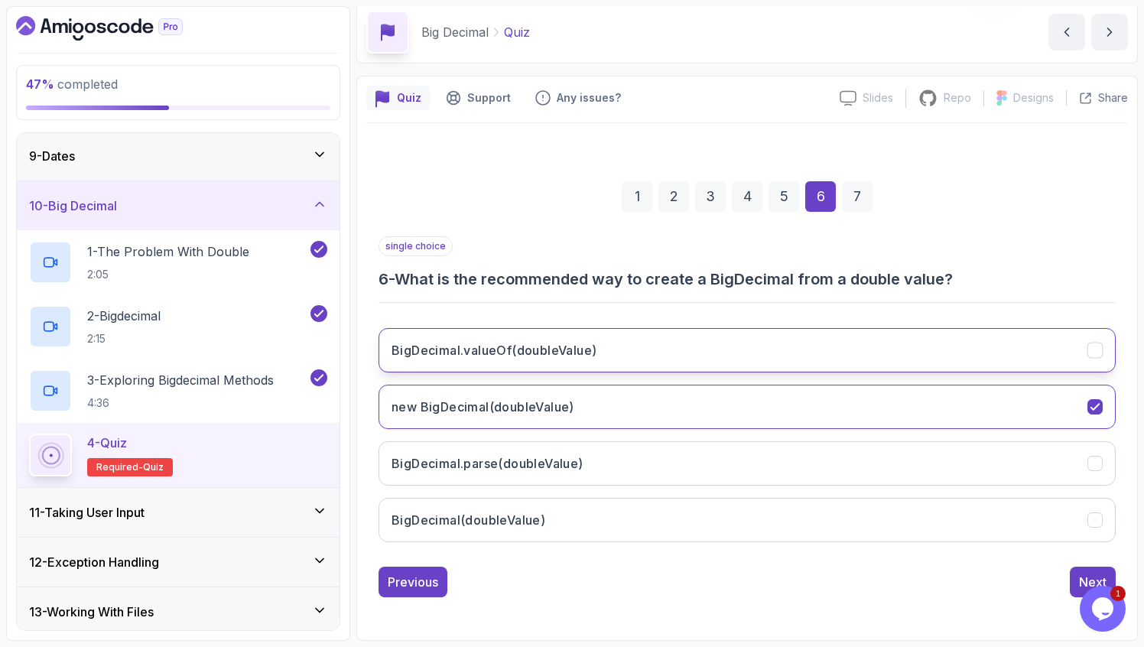
click at [606, 360] on button "BigDecimal.valueOf(doubleValue)" at bounding box center [747, 350] width 737 height 44
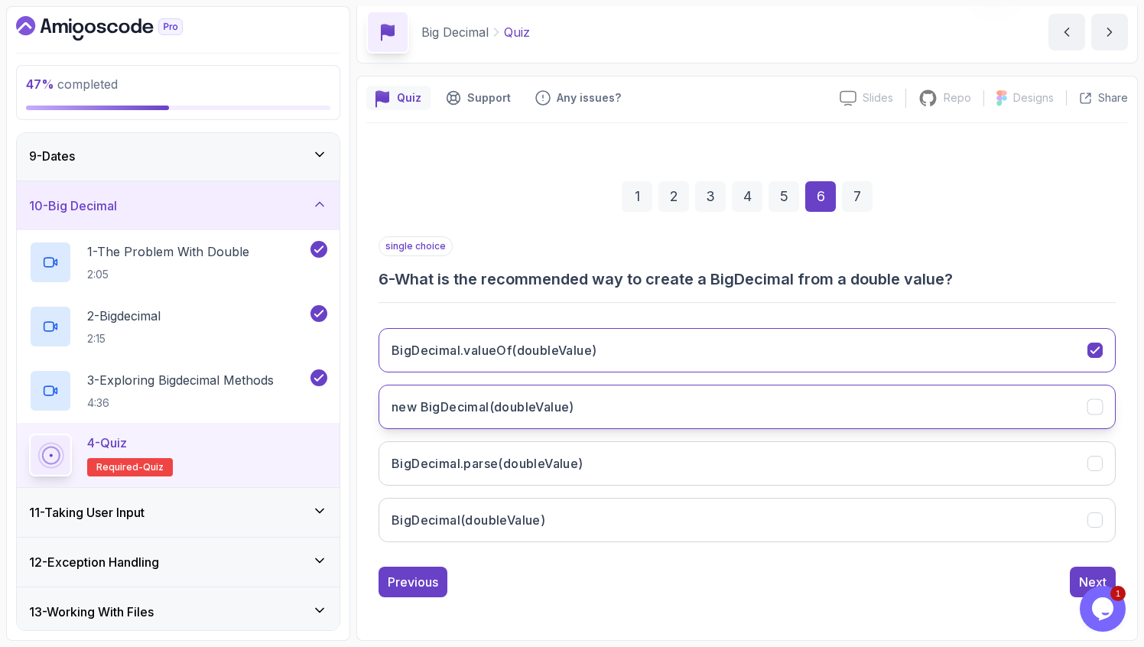
click at [678, 410] on button "new BigDecimal(doubleValue)" at bounding box center [747, 407] width 737 height 44
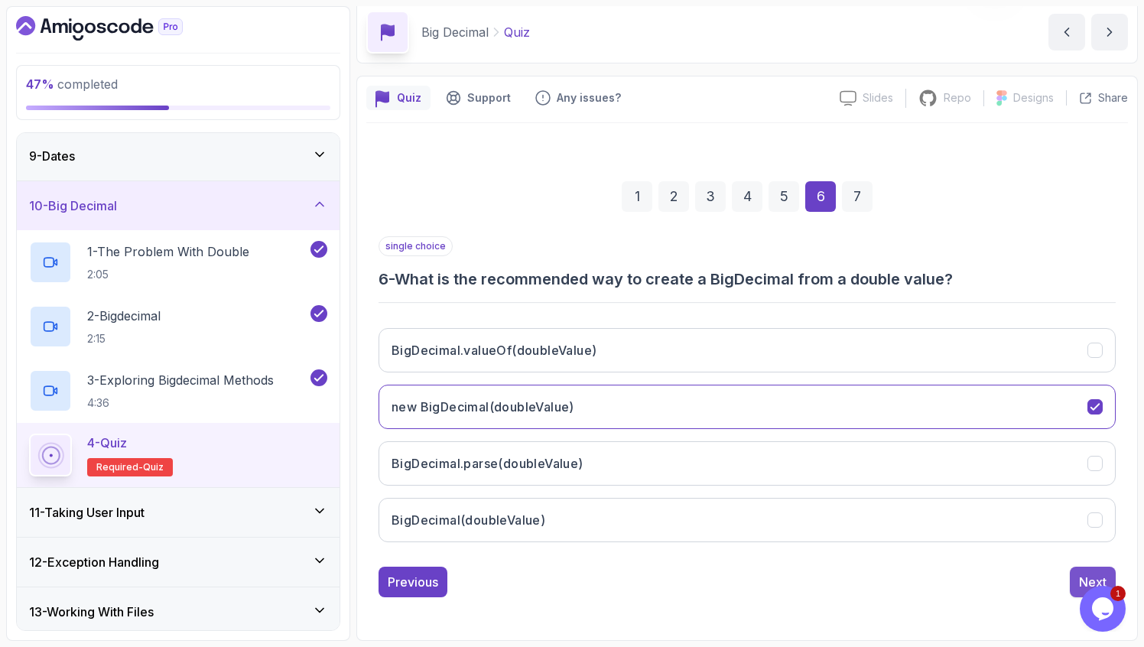
click at [1074, 577] on button "Next" at bounding box center [1093, 582] width 46 height 31
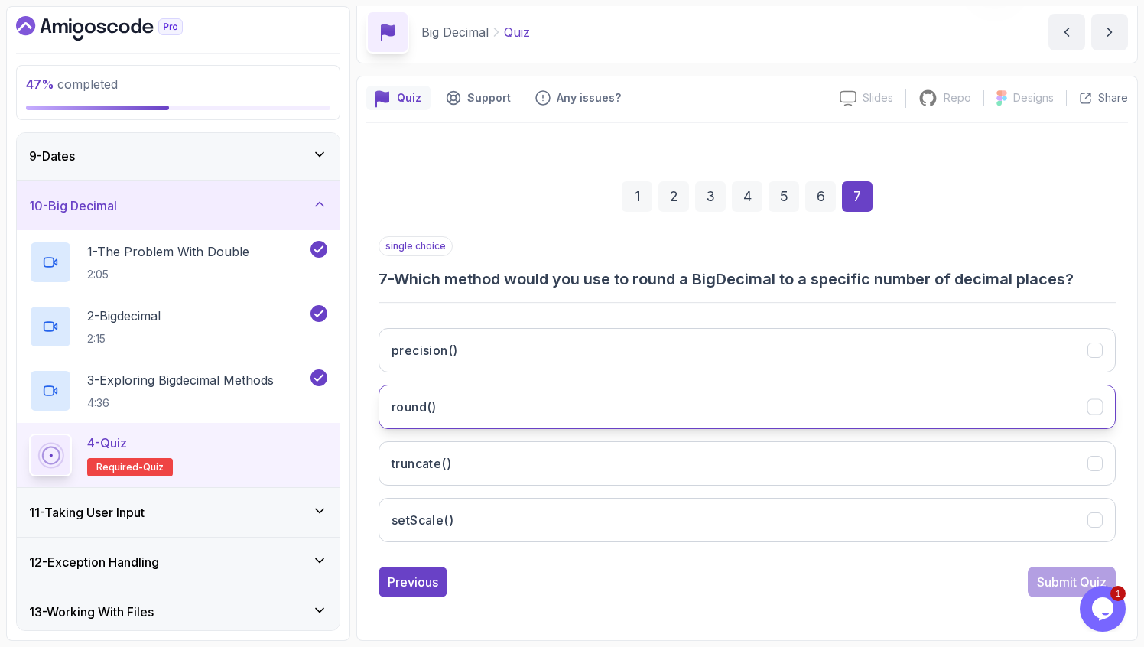
click at [873, 411] on button "round()" at bounding box center [747, 407] width 737 height 44
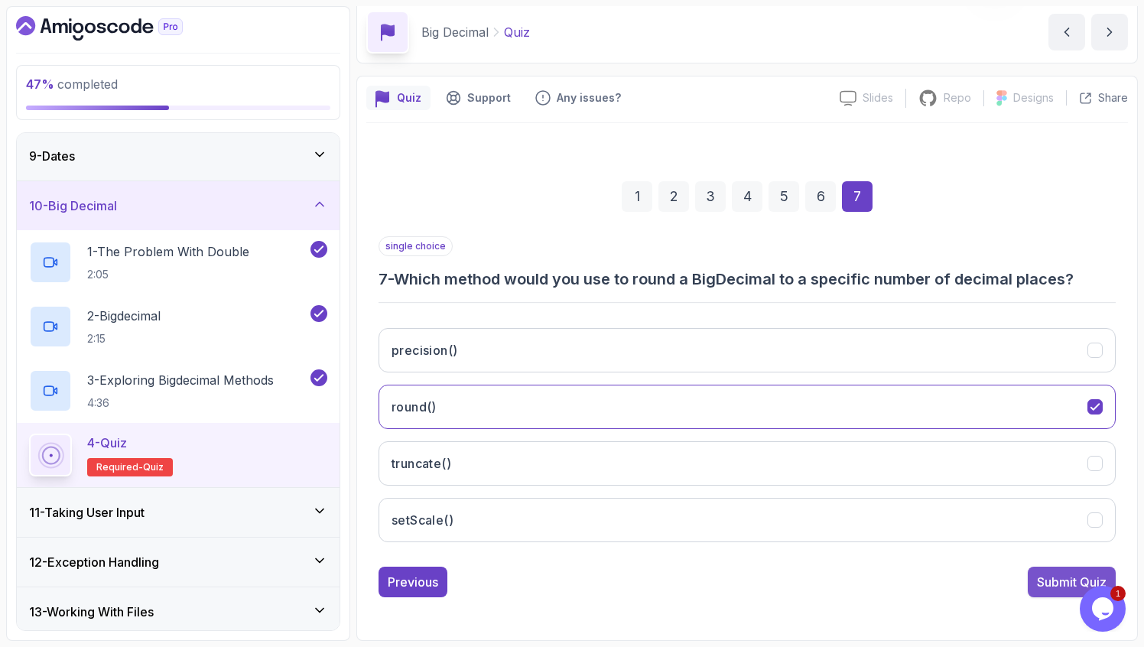
click at [1032, 595] on button "Submit Quiz" at bounding box center [1072, 582] width 88 height 31
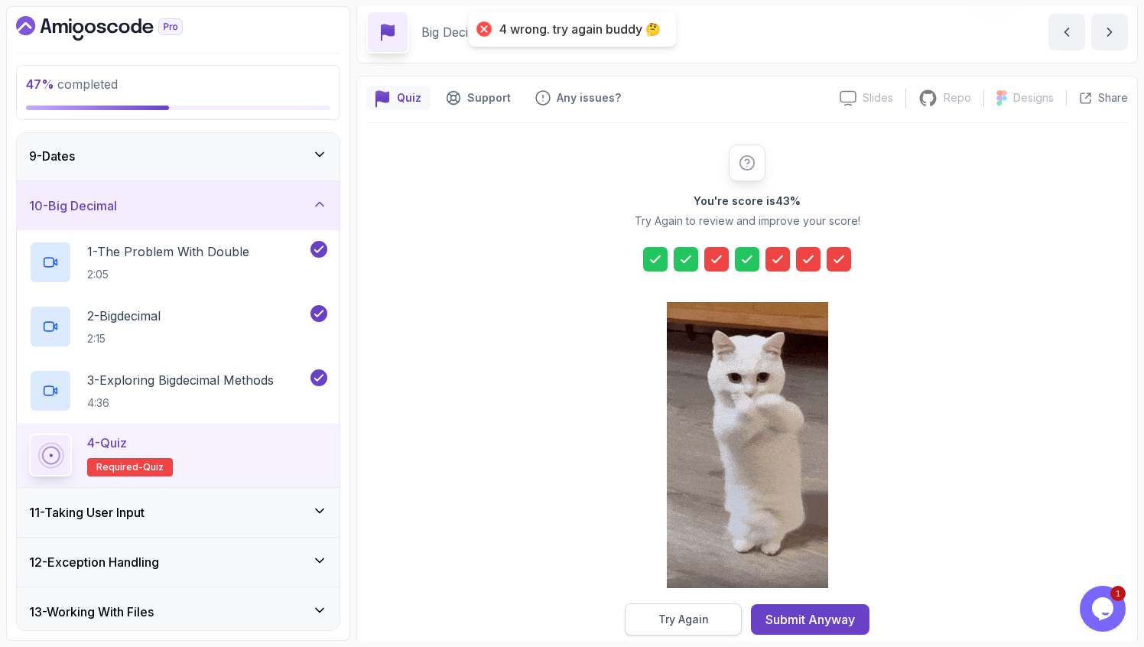
click at [720, 616] on button "Try Again" at bounding box center [683, 619] width 117 height 32
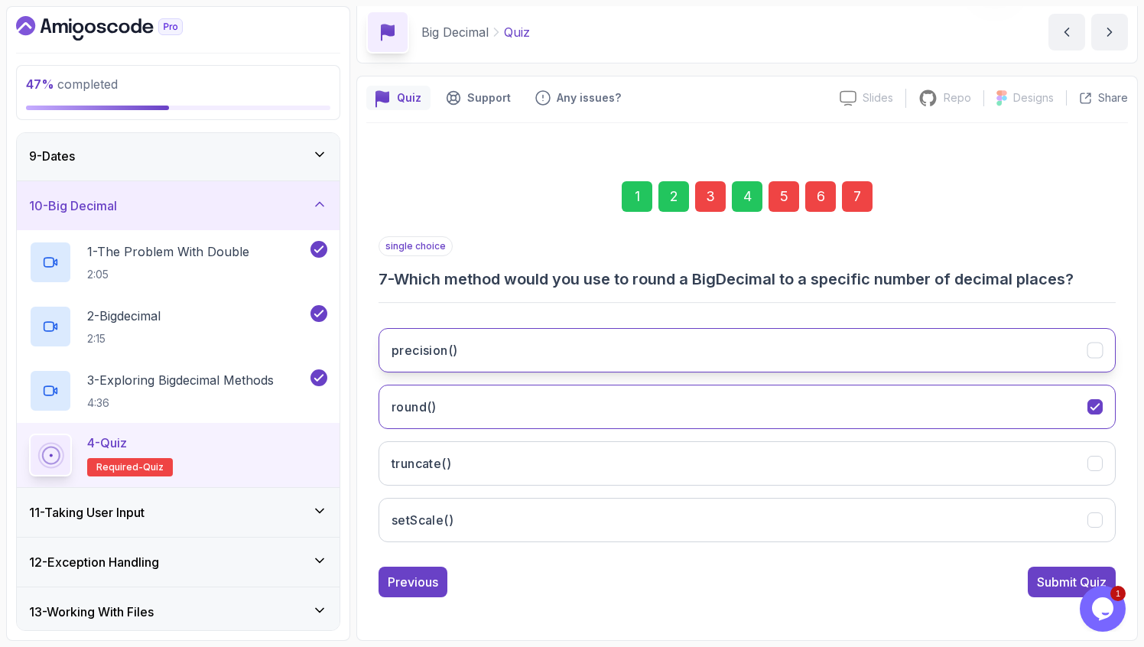
click at [577, 349] on button "precision()" at bounding box center [747, 350] width 737 height 44
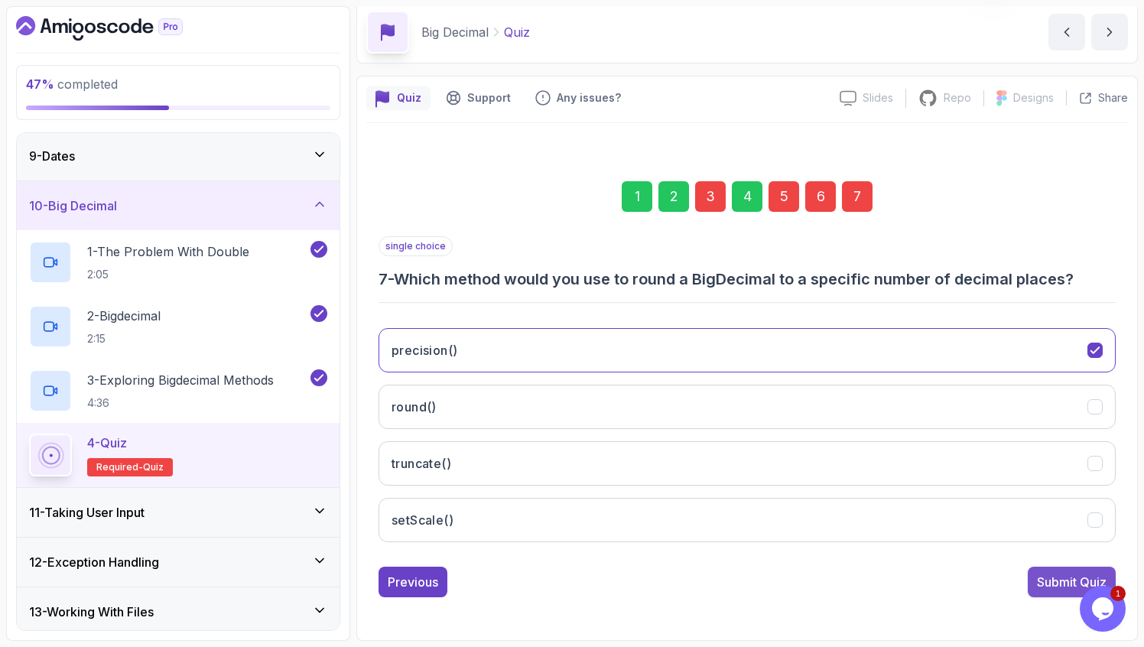
click at [1054, 573] on div "Submit Quiz" at bounding box center [1072, 582] width 70 height 18
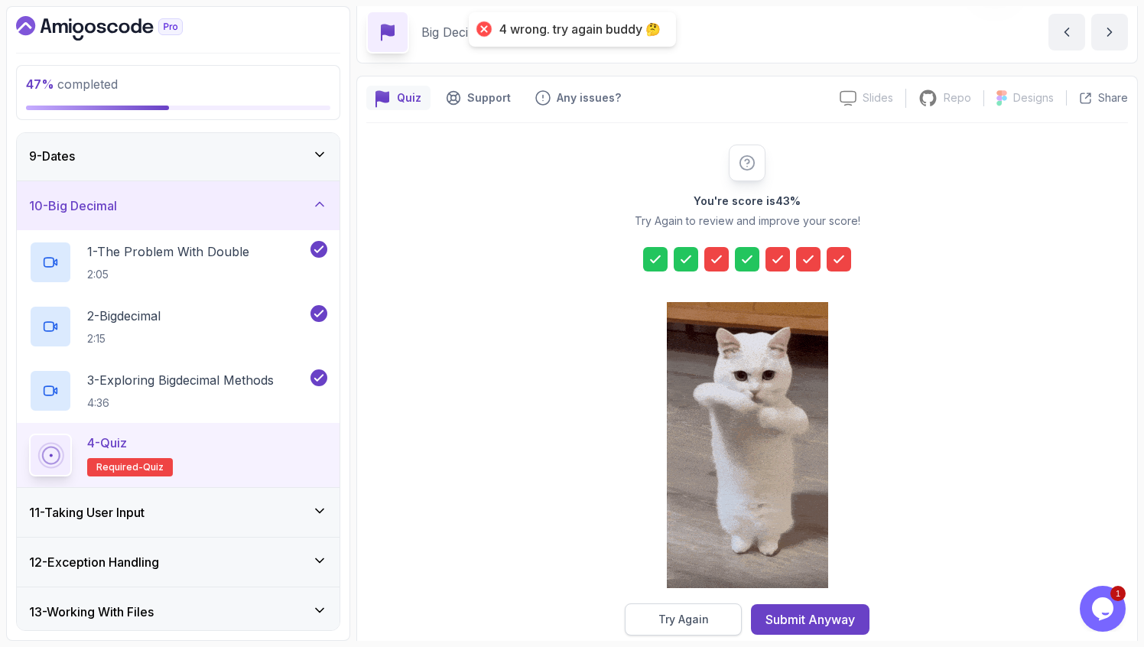
click at [710, 621] on button "Try Again" at bounding box center [683, 619] width 117 height 32
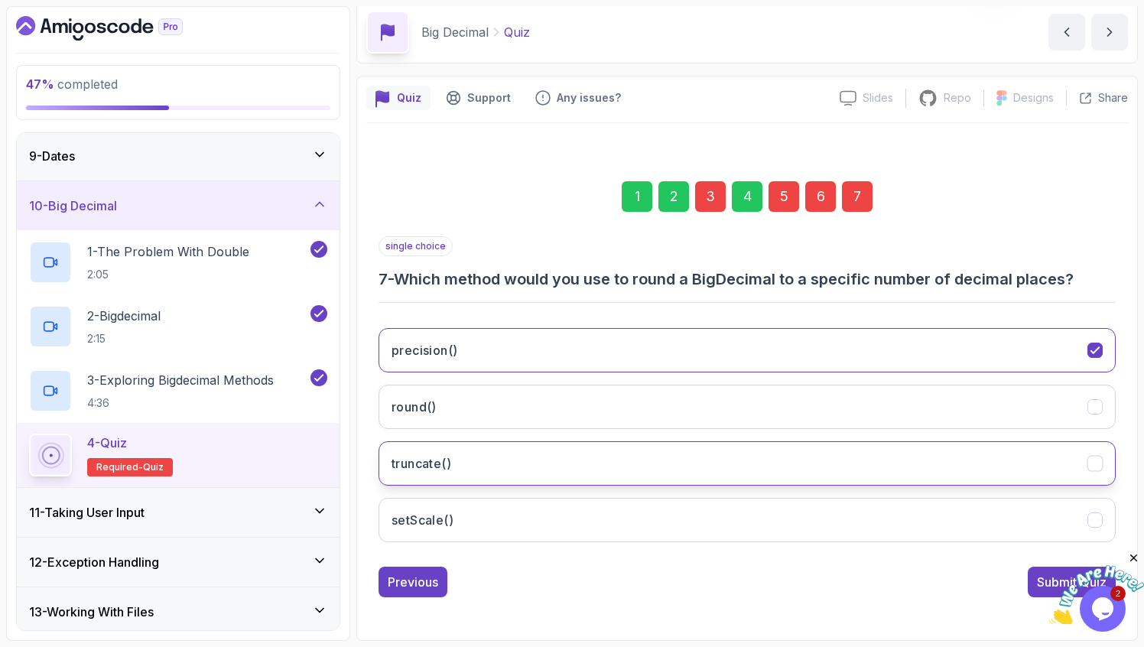
click at [569, 472] on button "truncate()" at bounding box center [747, 463] width 737 height 44
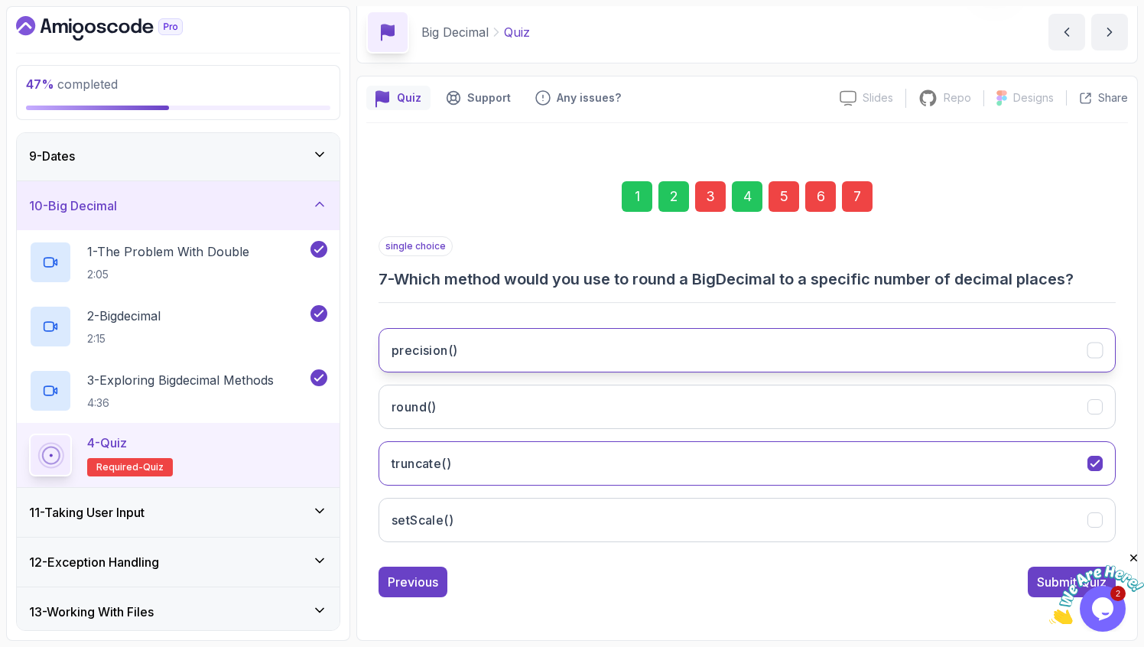
click at [567, 339] on button "precision()" at bounding box center [747, 350] width 737 height 44
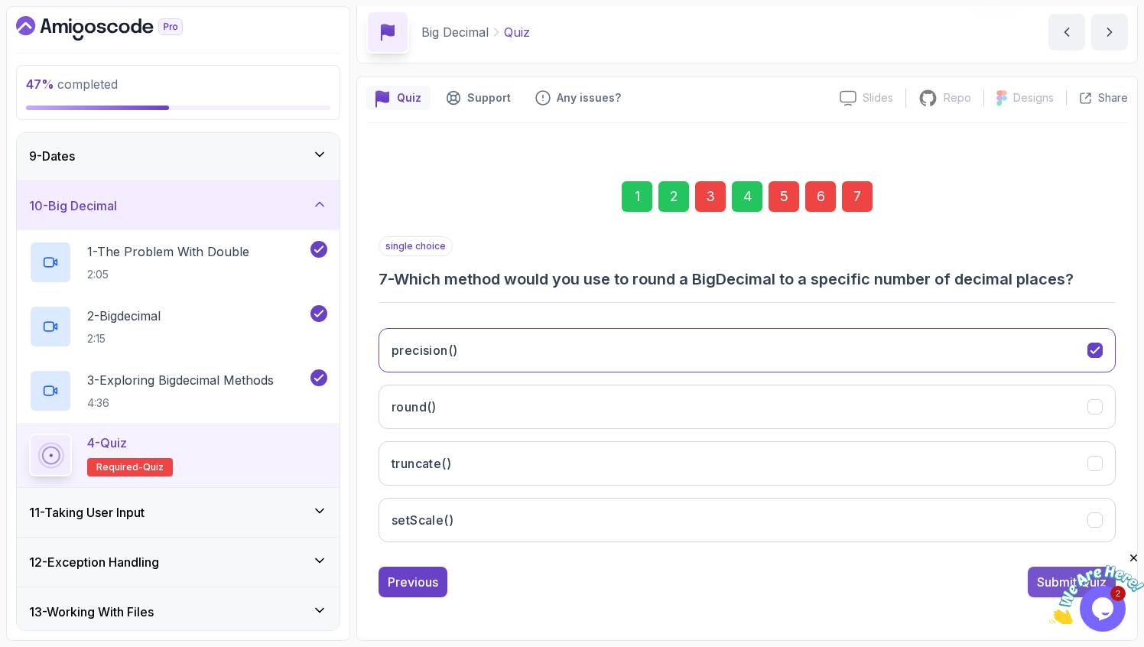
click at [1030, 574] on button "Submit Quiz" at bounding box center [1072, 582] width 88 height 31
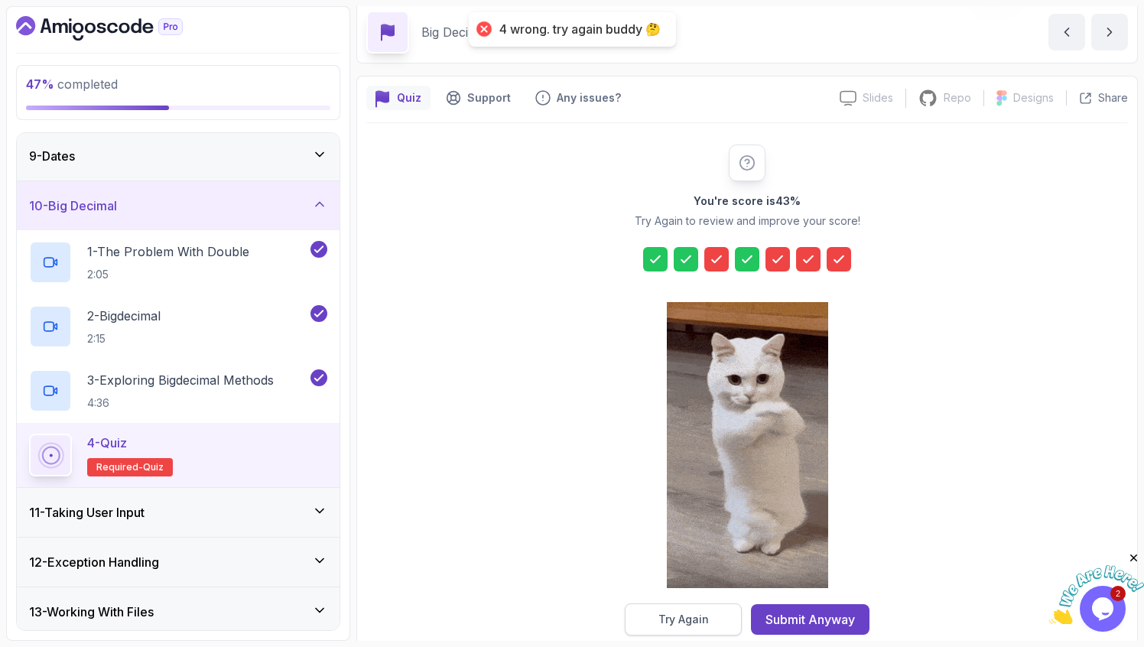
click at [705, 629] on button "Try Again" at bounding box center [683, 619] width 117 height 32
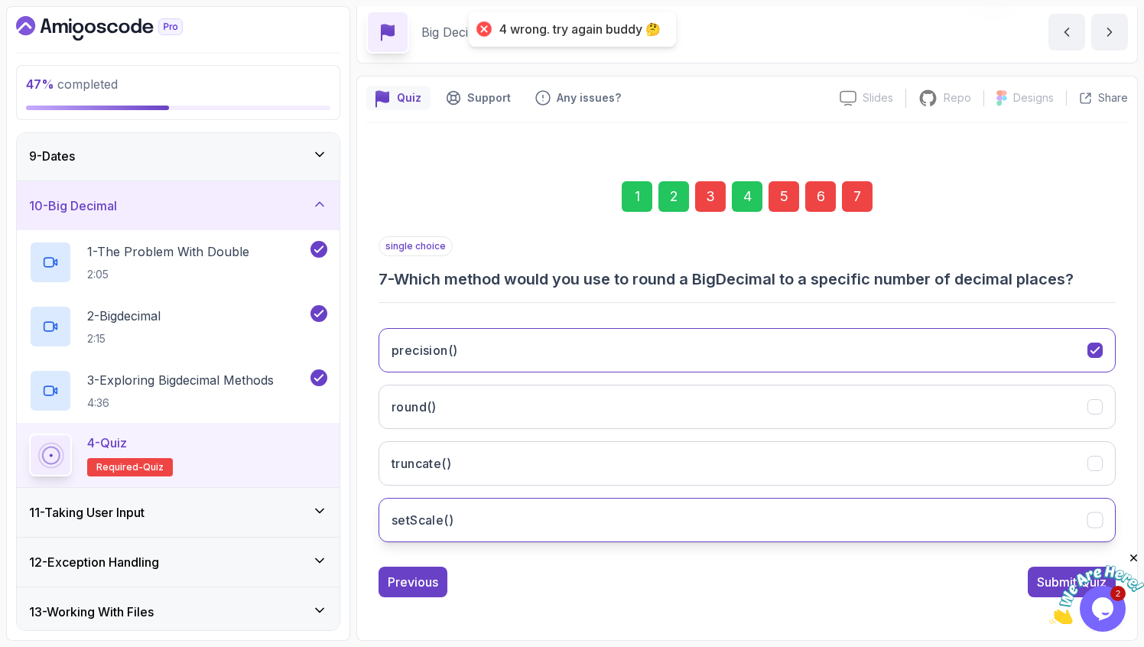
click at [603, 521] on button "setScale()" at bounding box center [747, 520] width 737 height 44
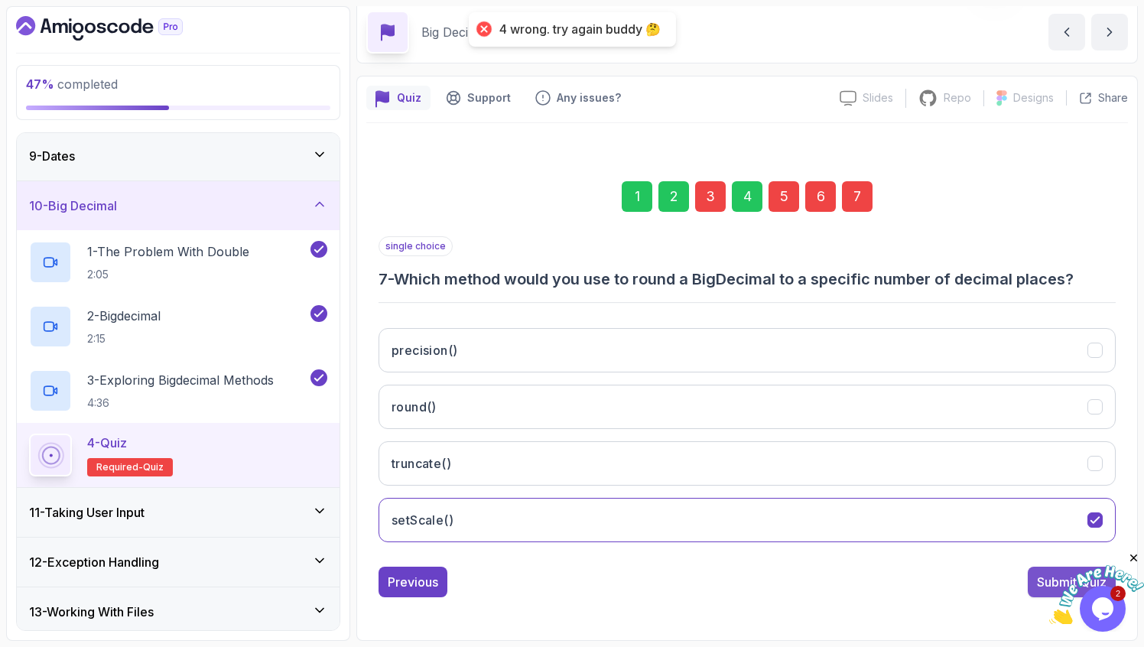
click at [1039, 579] on div "Submit Quiz" at bounding box center [1072, 582] width 70 height 18
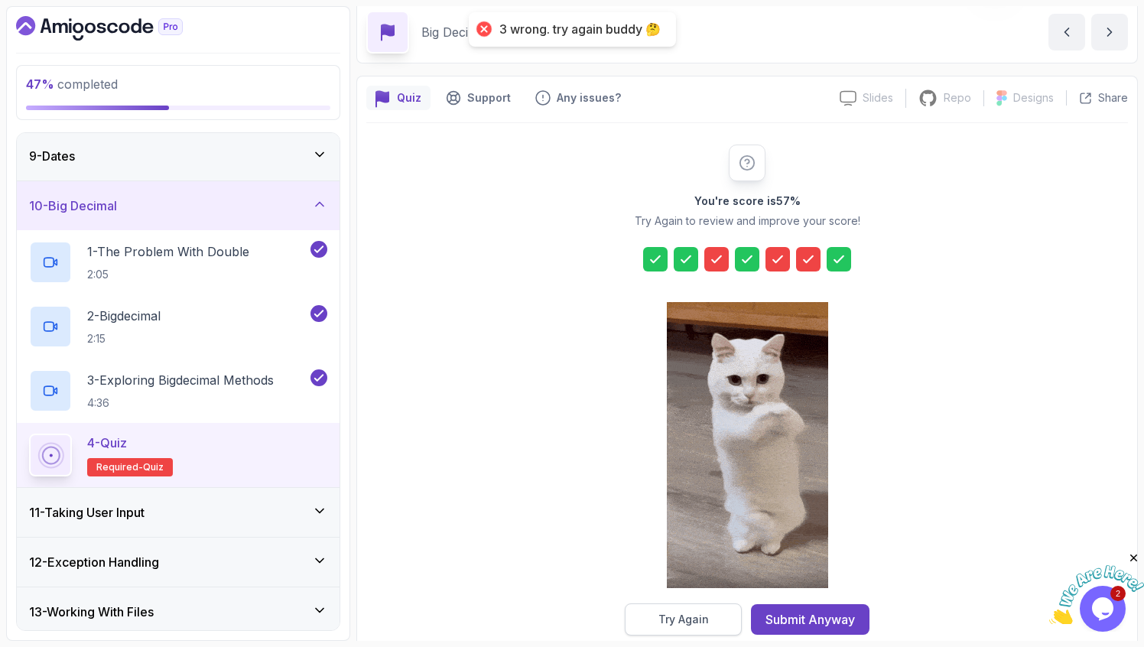
click at [673, 630] on button "Try Again" at bounding box center [683, 619] width 117 height 32
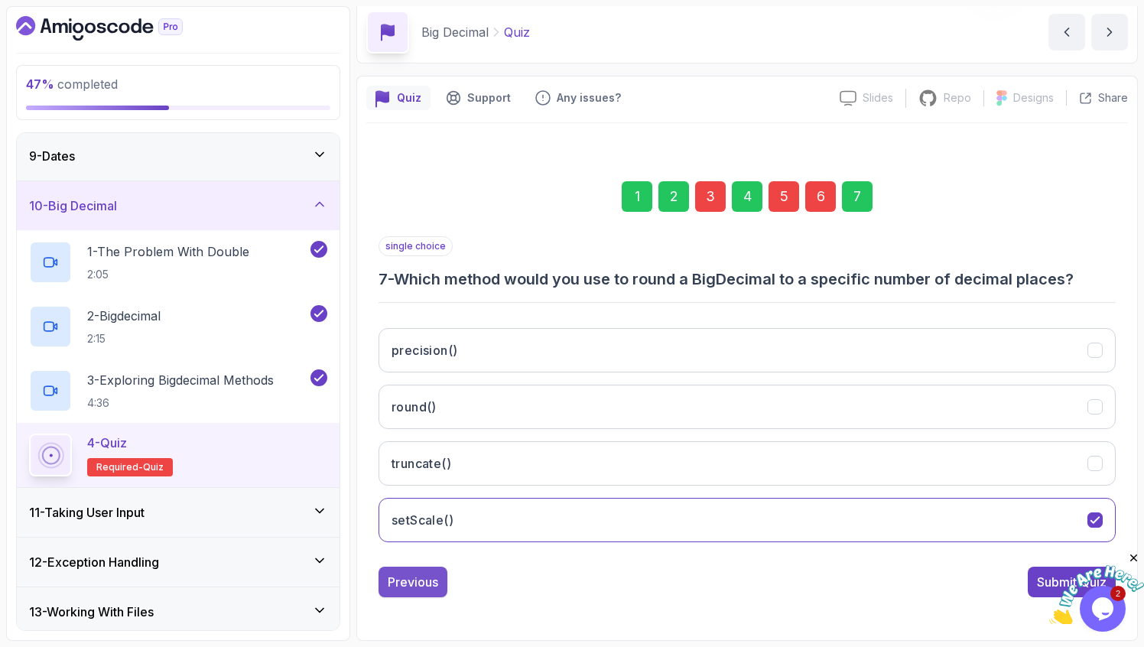
click at [410, 570] on button "Previous" at bounding box center [413, 582] width 69 height 31
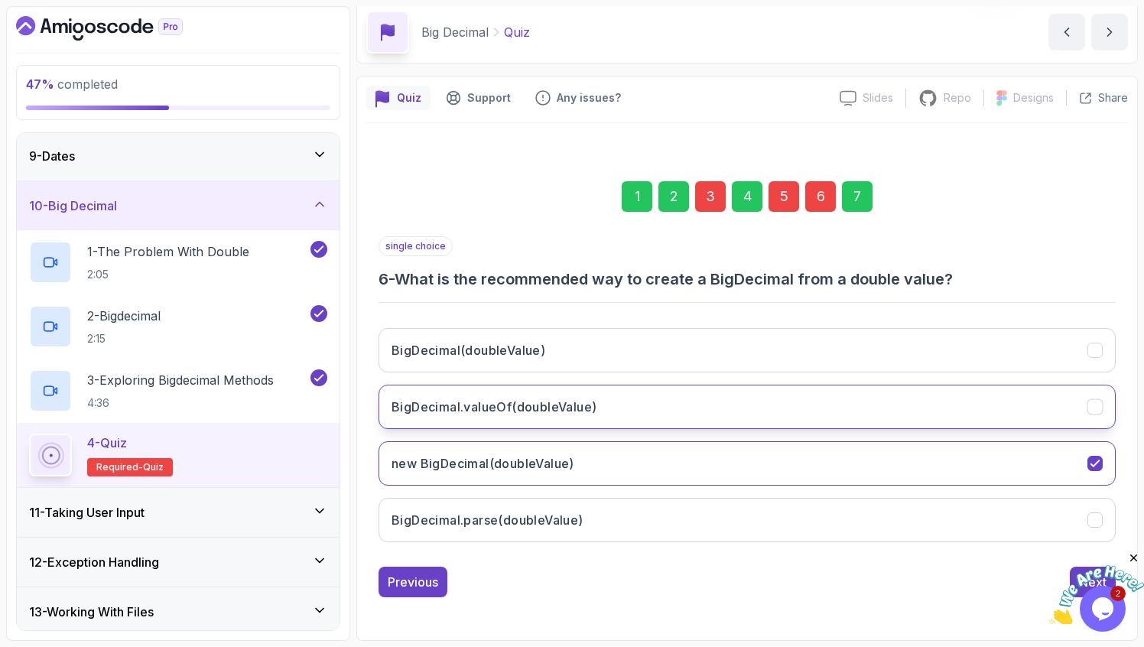
click at [521, 420] on button "BigDecimal.valueOf(doubleValue)" at bounding box center [747, 407] width 737 height 44
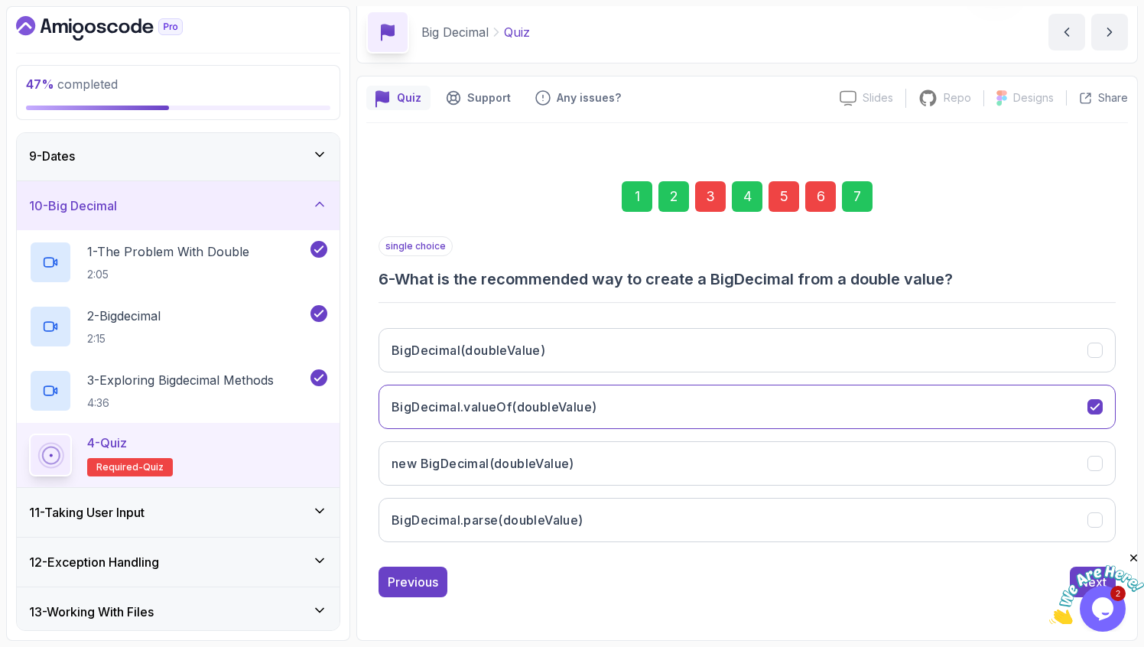
click at [1072, 571] on img at bounding box center [1096, 595] width 95 height 60
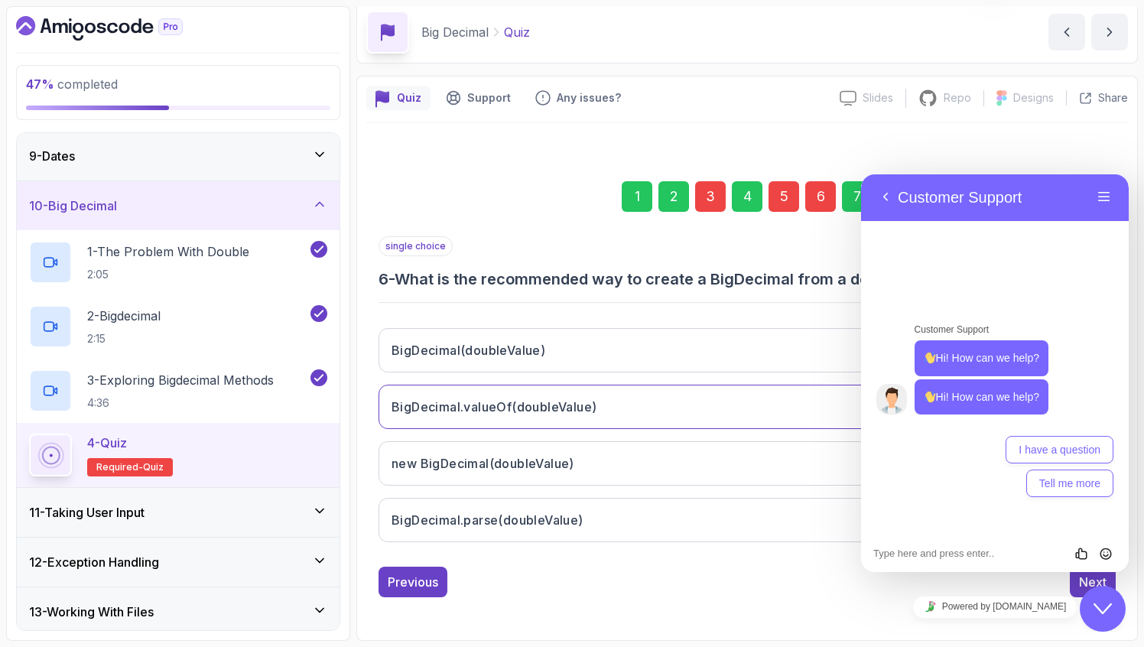
click at [1087, 606] on div "Close Chat This icon closes the chat window." at bounding box center [1103, 609] width 46 height 18
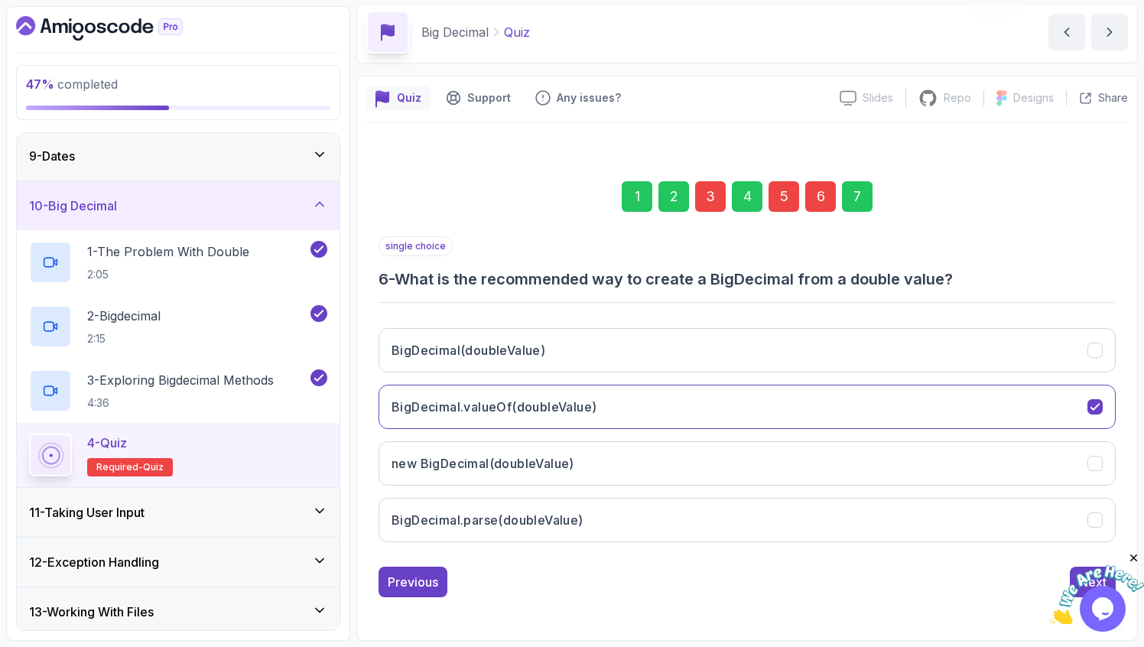
click at [1133, 557] on icon "Close" at bounding box center [1134, 558] width 14 height 14
click at [1090, 572] on button "Next" at bounding box center [1093, 582] width 46 height 31
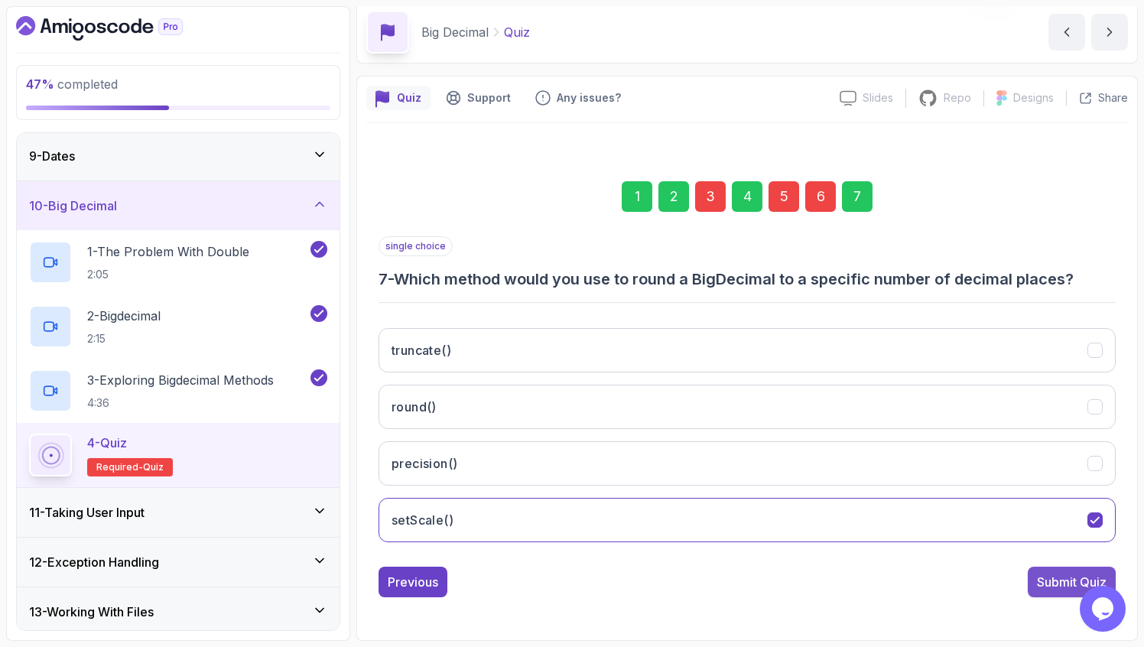
click at [1090, 572] on button "Submit Quiz" at bounding box center [1072, 582] width 88 height 31
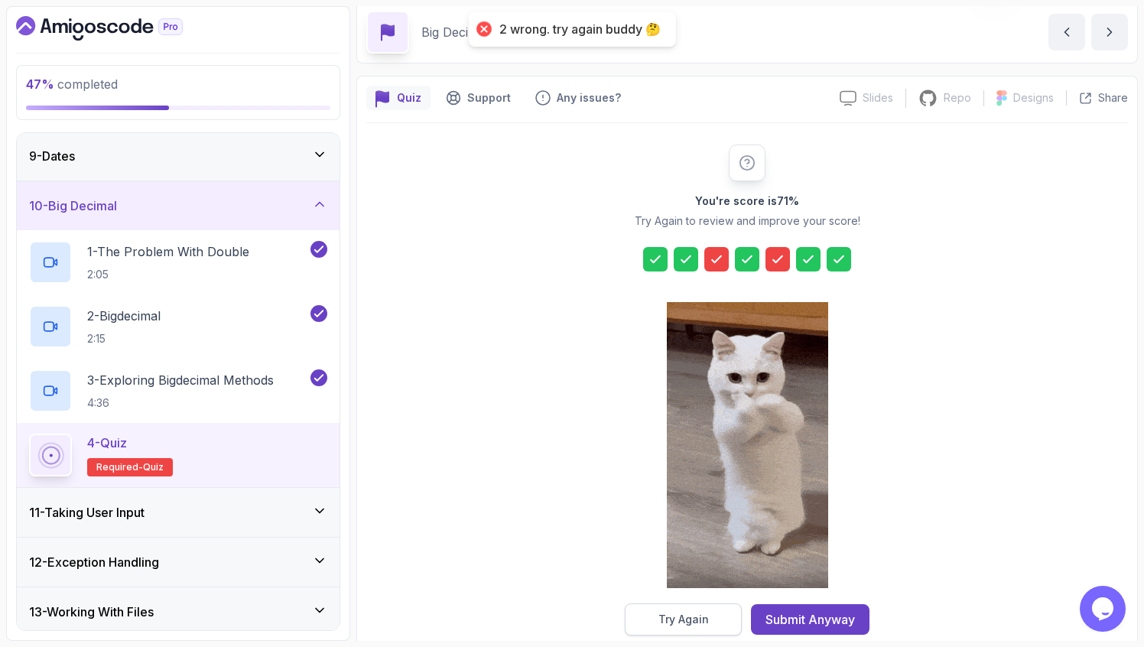
click at [716, 618] on button "Try Again" at bounding box center [683, 619] width 117 height 32
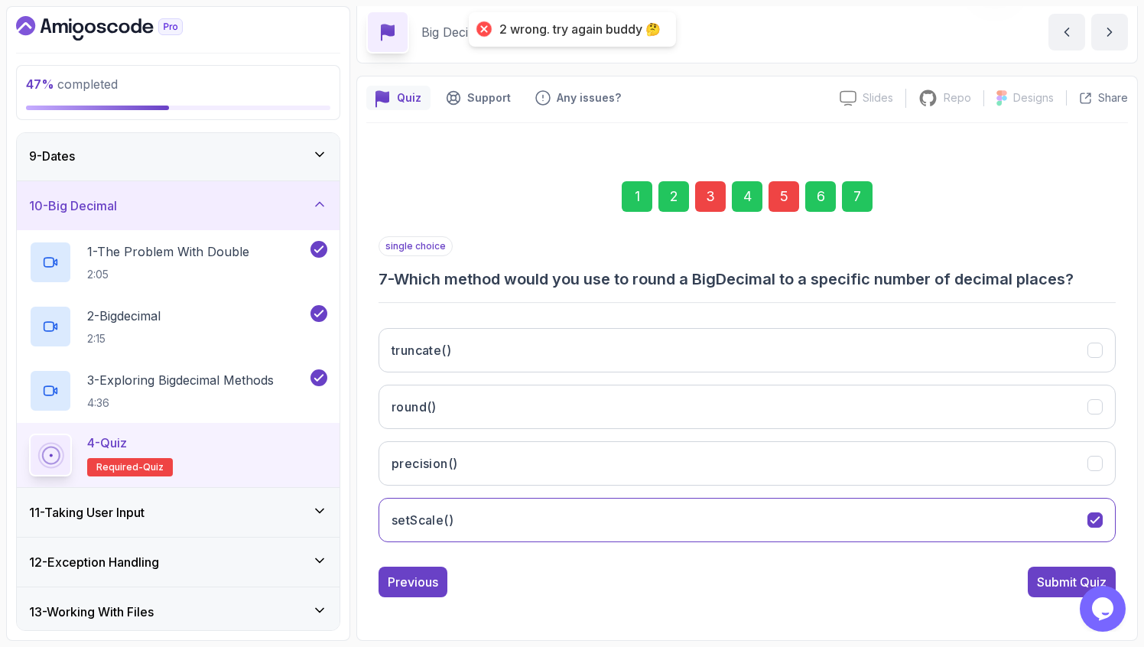
click at [772, 192] on div "5" at bounding box center [783, 196] width 31 height 31
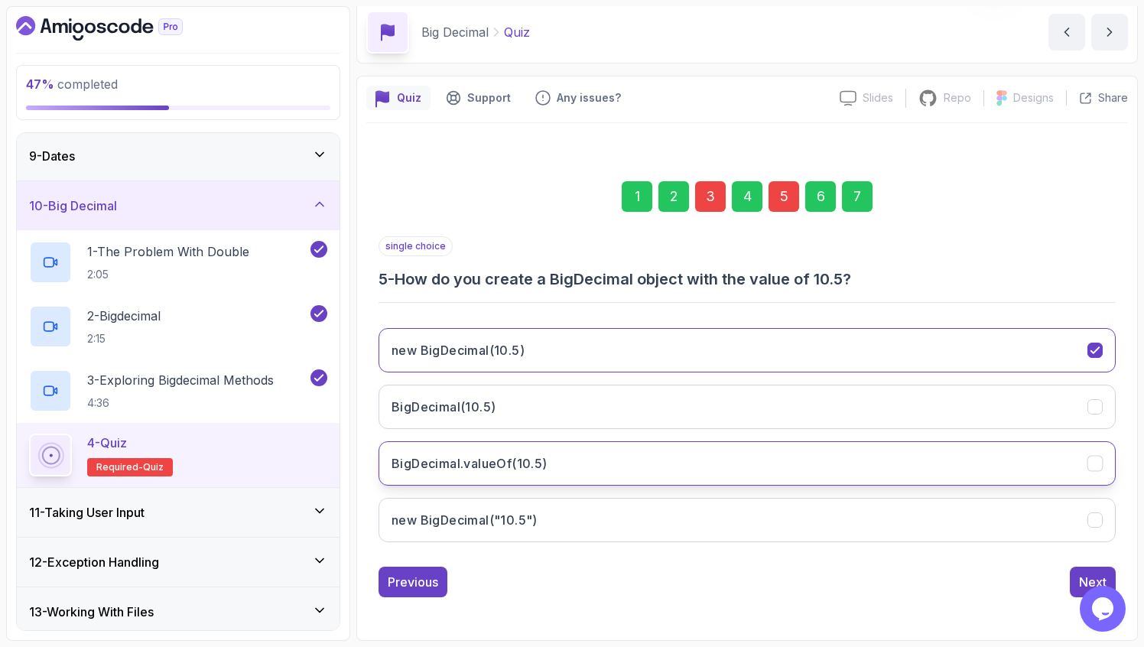
click at [519, 459] on h3 "BigDecimal.valueOf(10.5)" at bounding box center [470, 463] width 156 height 18
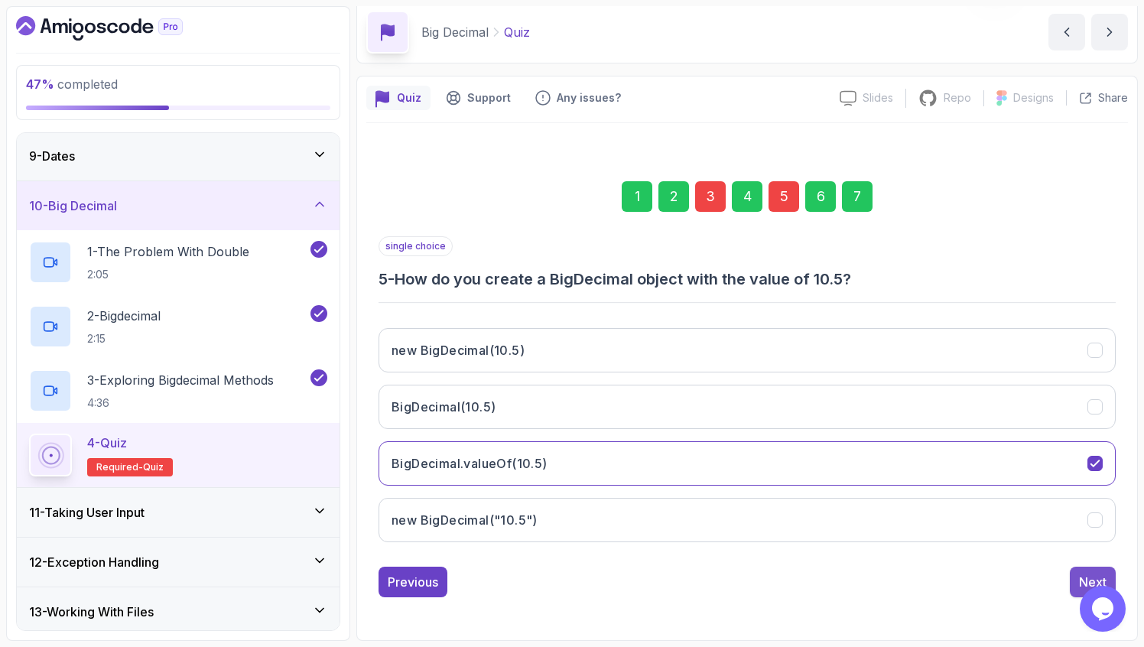
click at [1080, 575] on div "Next" at bounding box center [1093, 582] width 28 height 18
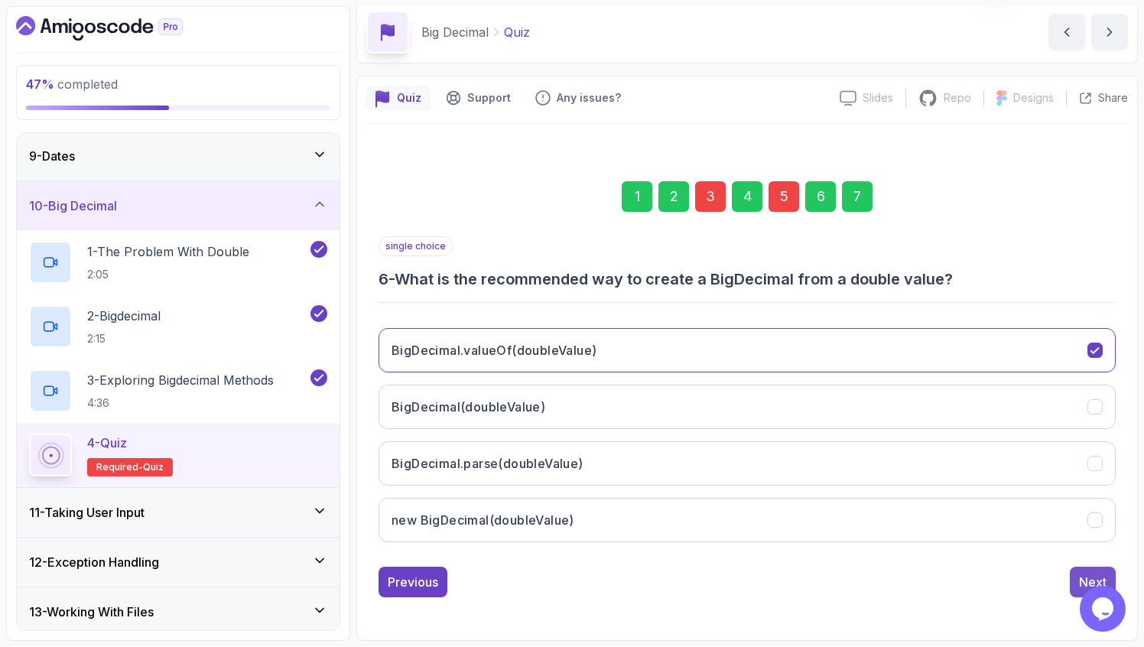
click at [1080, 575] on div "Next" at bounding box center [1093, 582] width 28 height 18
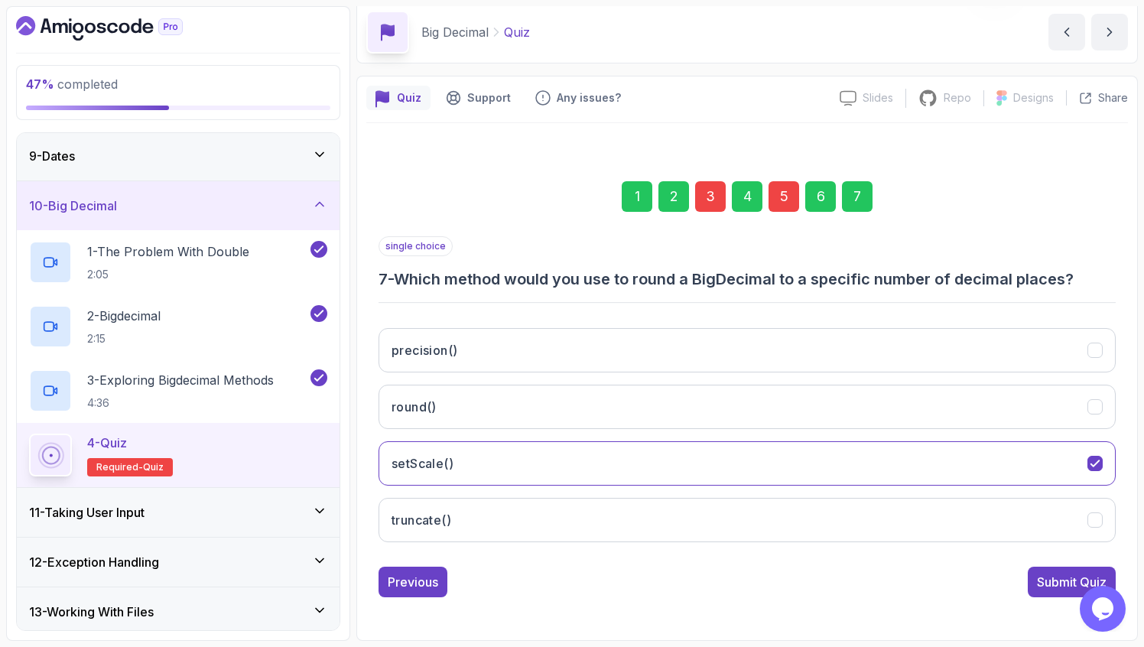
click at [1080, 575] on div "Submit Quiz" at bounding box center [1072, 582] width 70 height 18
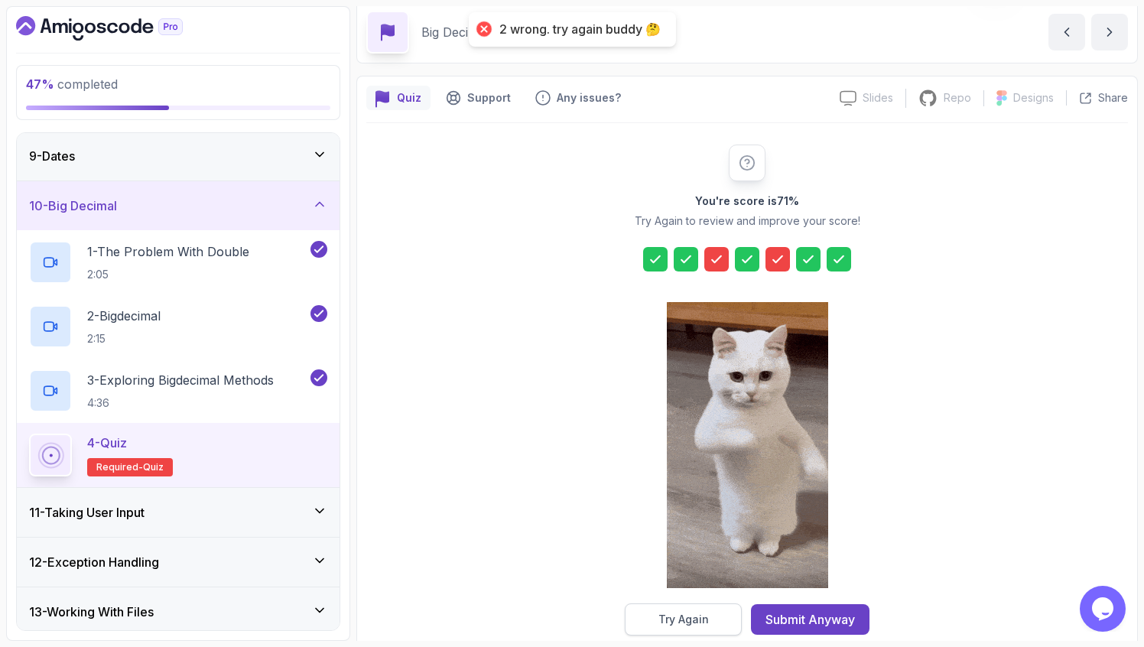
click at [695, 619] on div "Try Again" at bounding box center [683, 619] width 50 height 15
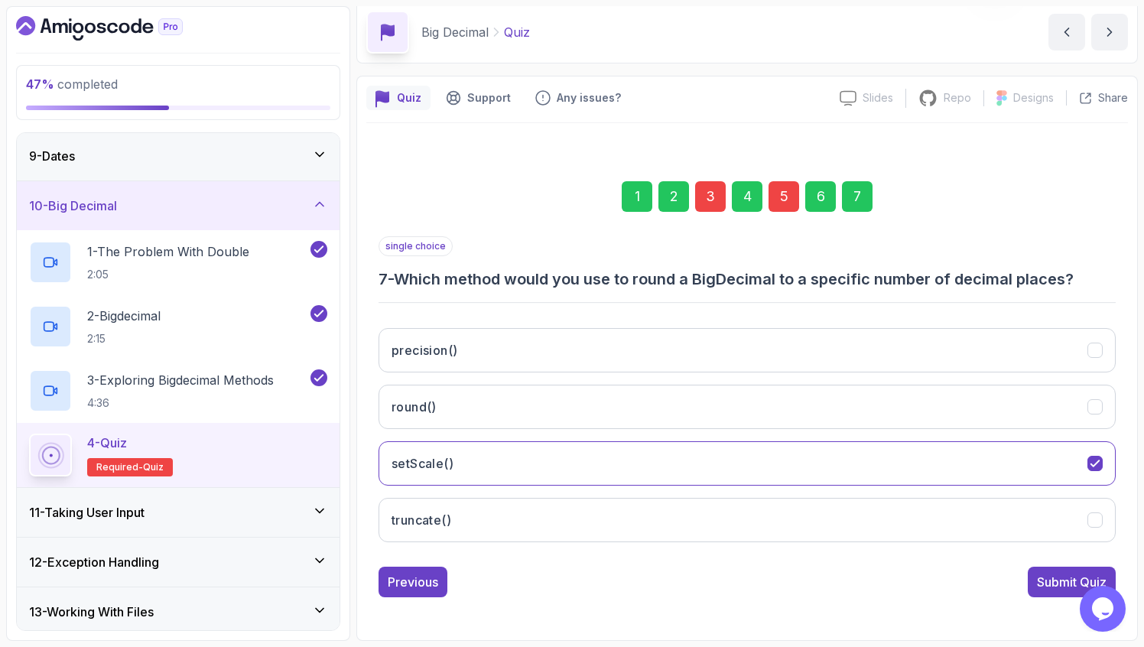
click at [798, 187] on div "5" at bounding box center [783, 196] width 31 height 31
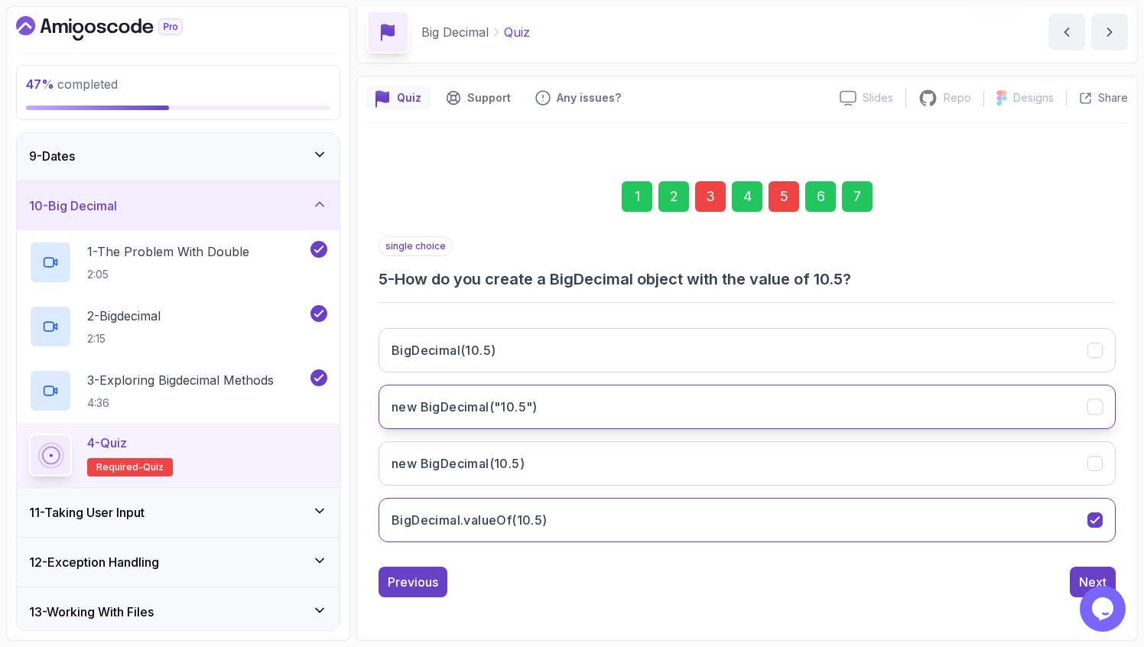
click at [611, 395] on button "new BigDecimal("10.5")" at bounding box center [747, 407] width 737 height 44
click at [1085, 573] on div "Next" at bounding box center [1093, 582] width 28 height 18
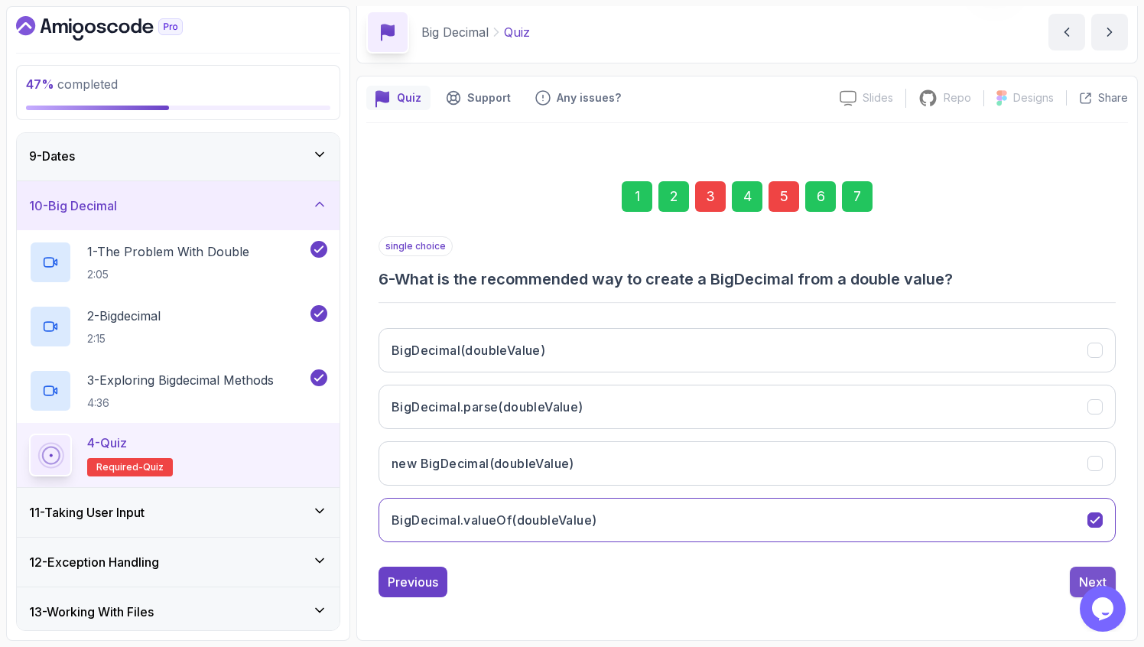
click at [1080, 569] on button "Next" at bounding box center [1093, 582] width 46 height 31
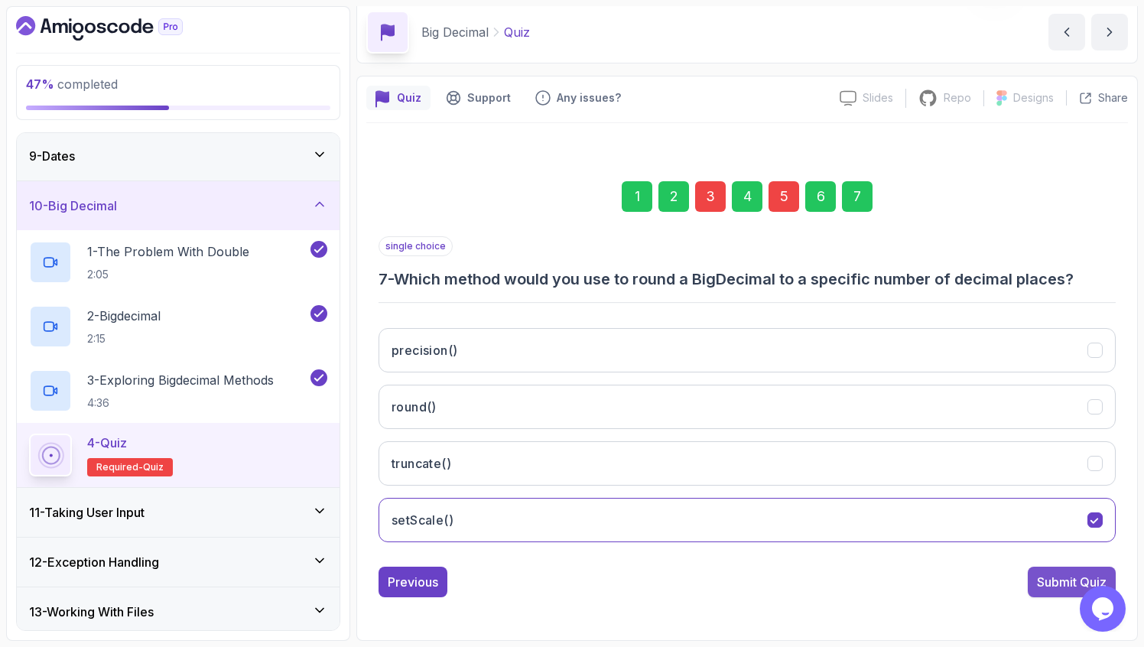
click at [1080, 568] on button "Submit Quiz" at bounding box center [1072, 582] width 88 height 31
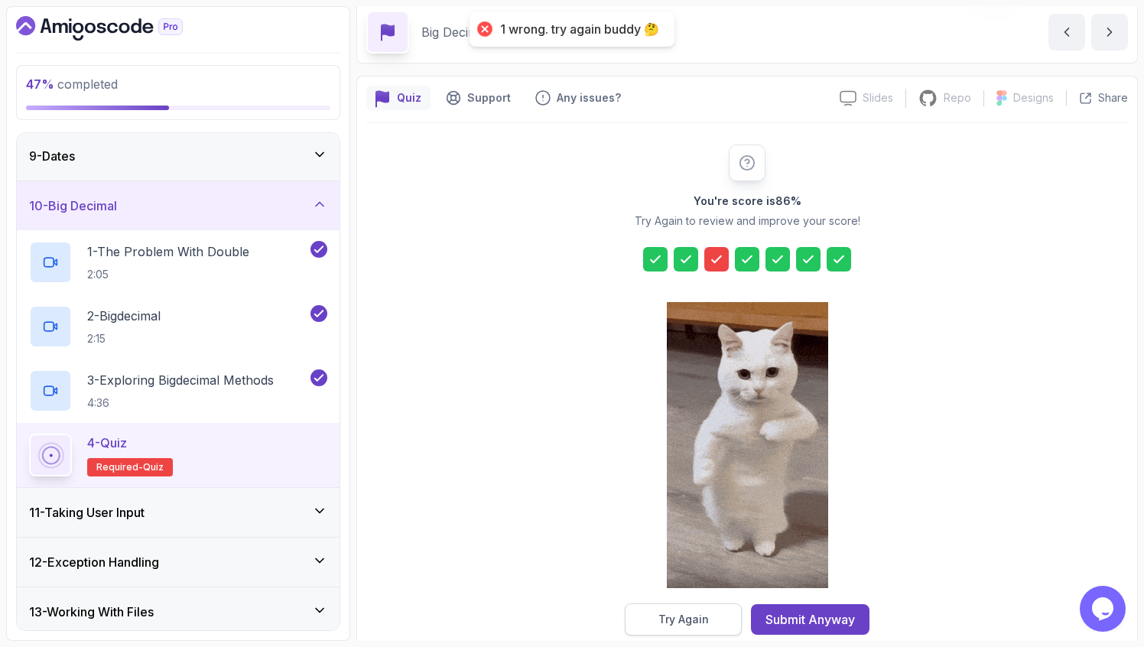
click at [733, 606] on button "Try Again" at bounding box center [683, 619] width 117 height 32
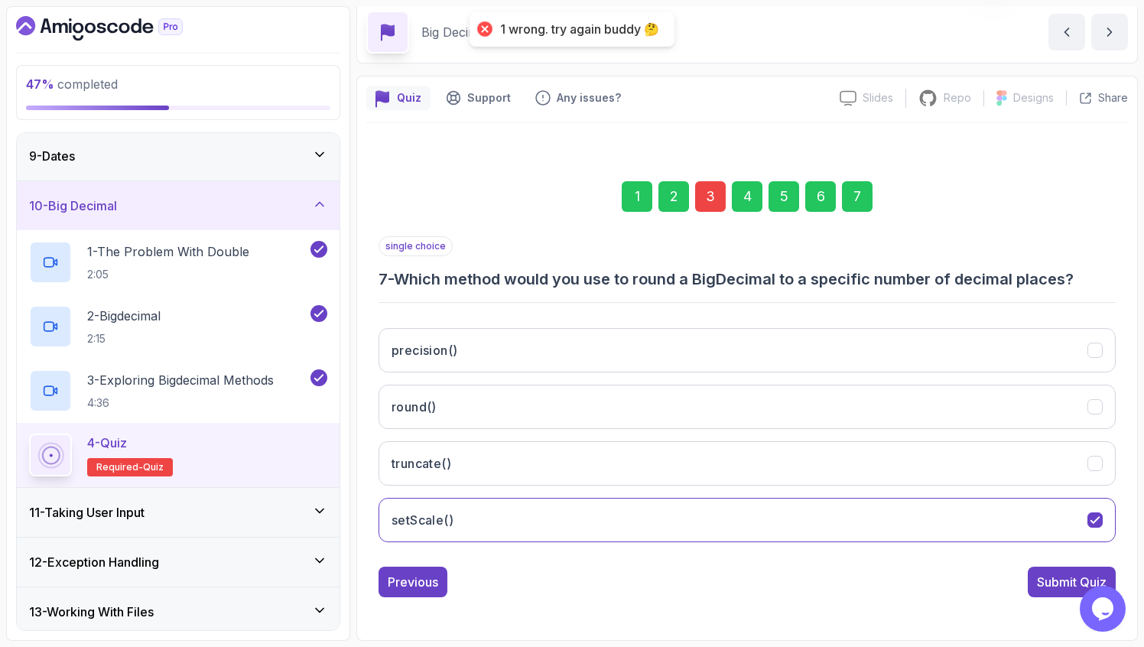
click at [712, 203] on div "3" at bounding box center [710, 196] width 31 height 31
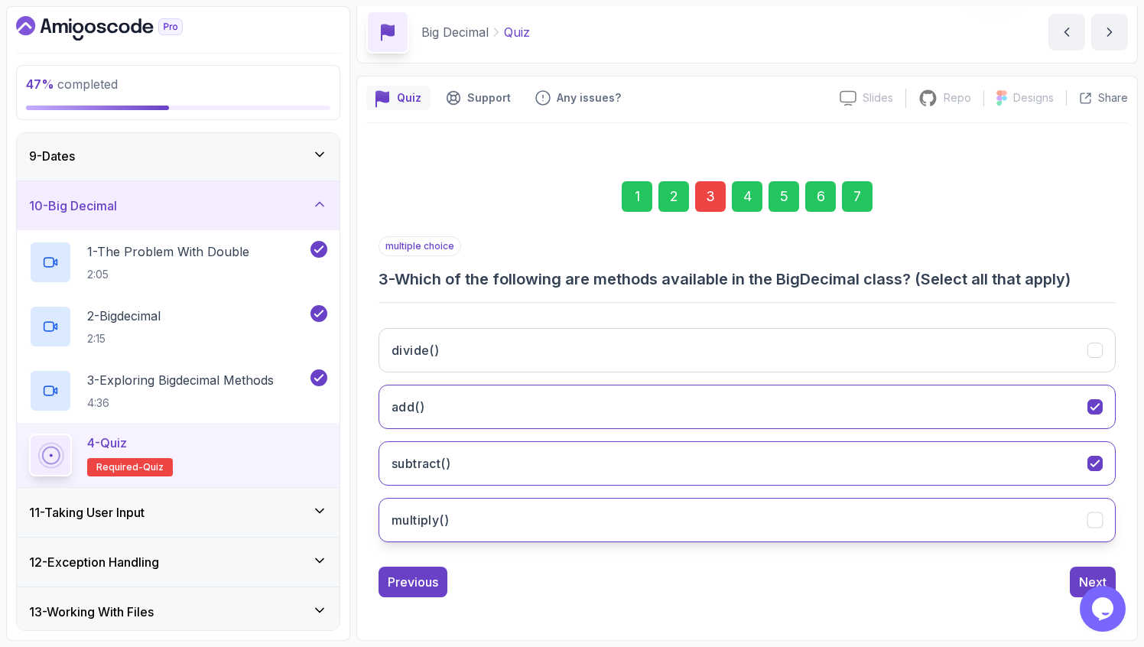
click at [696, 504] on button "multiply()" at bounding box center [747, 520] width 737 height 44
click at [1087, 576] on div "Next" at bounding box center [1093, 582] width 28 height 18
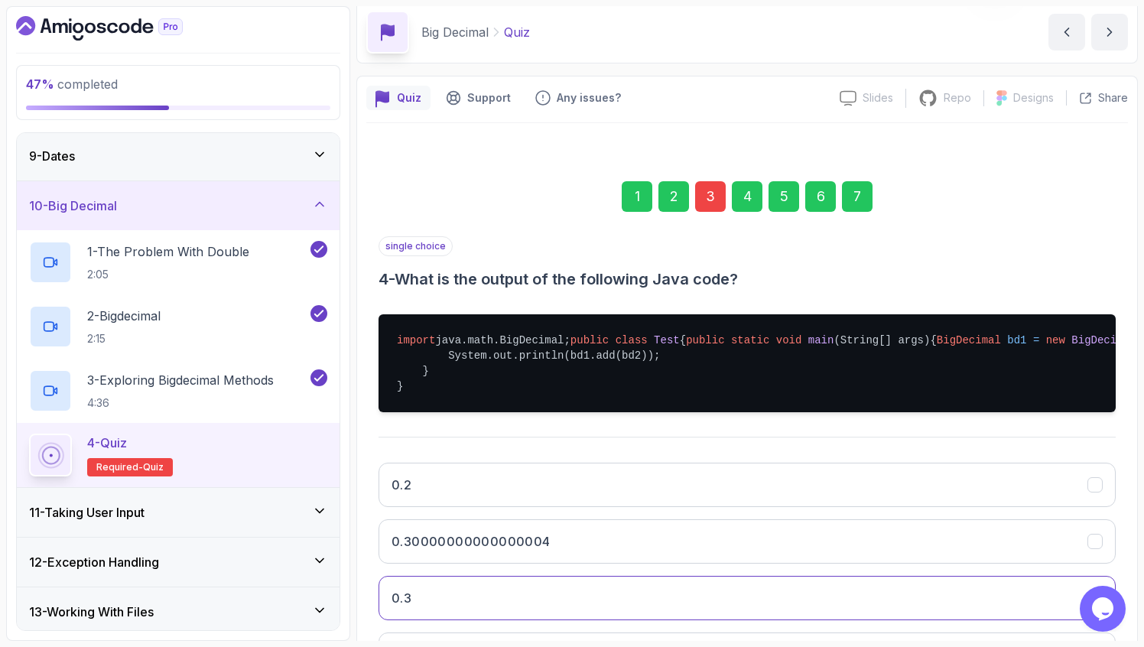
scroll to position [256, 0]
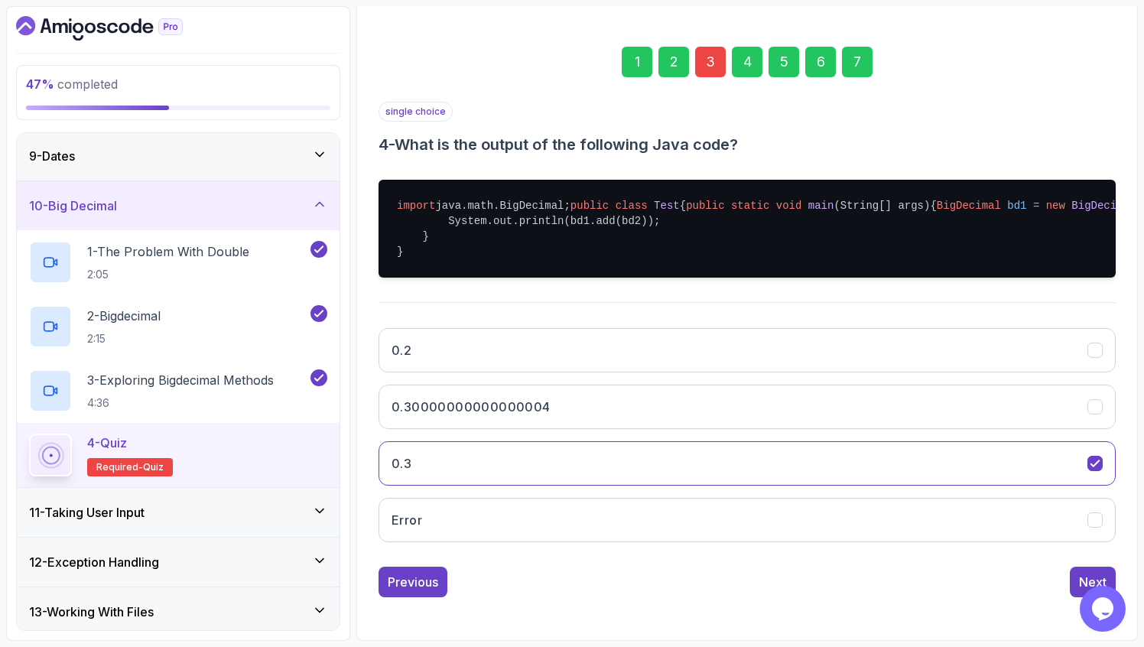
click at [1079, 577] on div "Next" at bounding box center [1093, 582] width 28 height 18
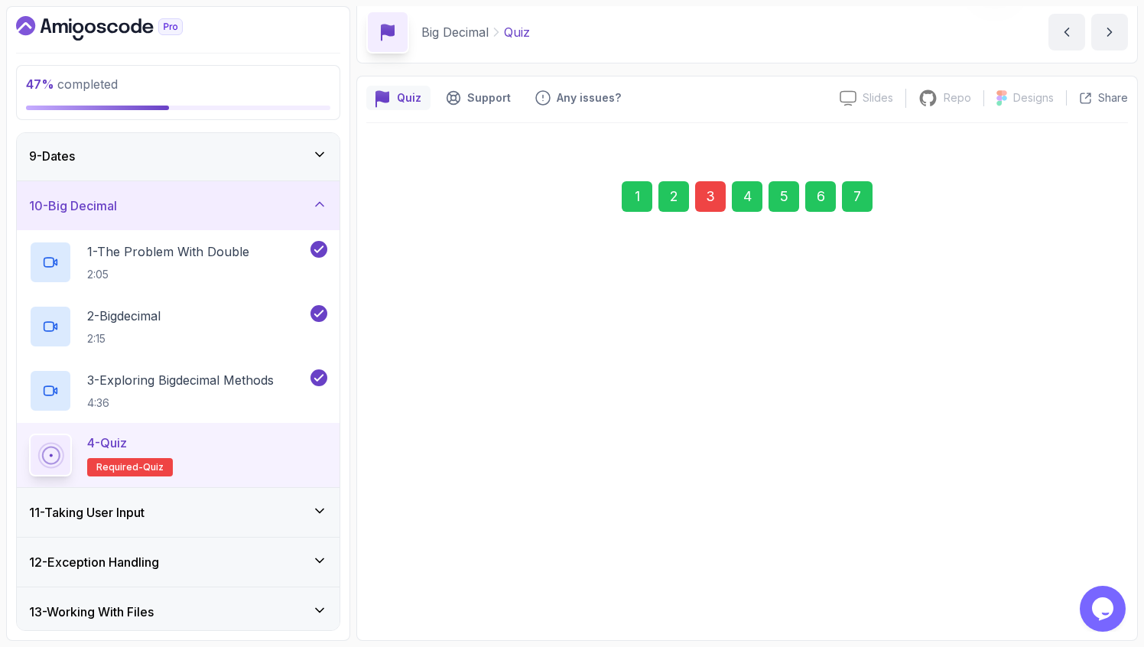
scroll to position [60, 0]
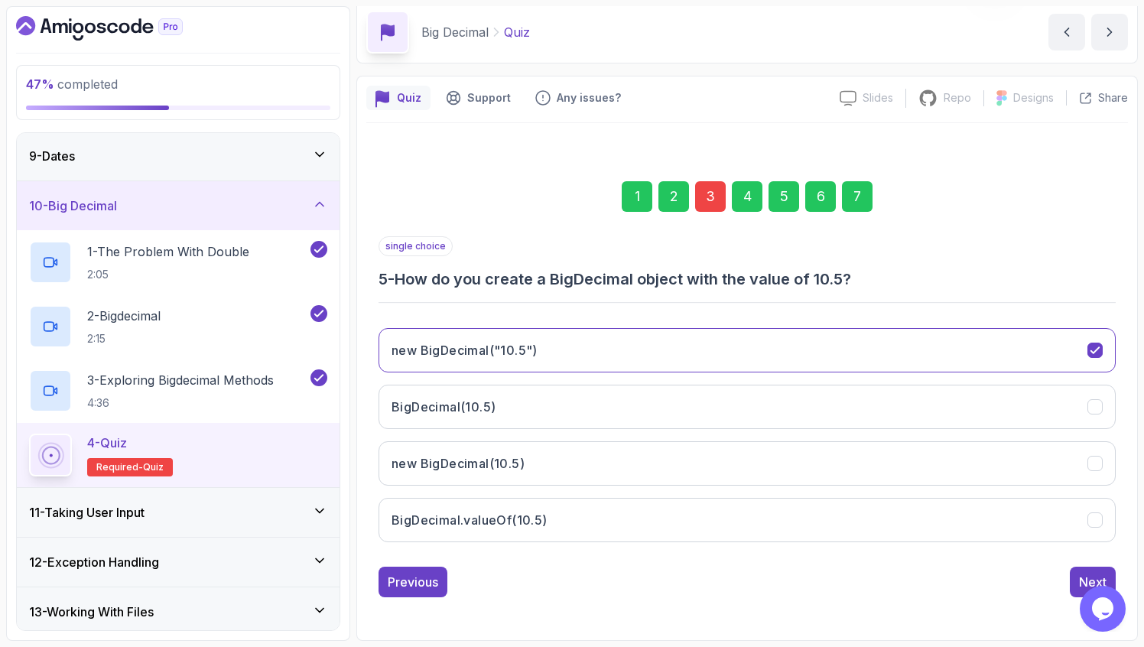
click at [1079, 577] on div "Next" at bounding box center [1093, 582] width 28 height 18
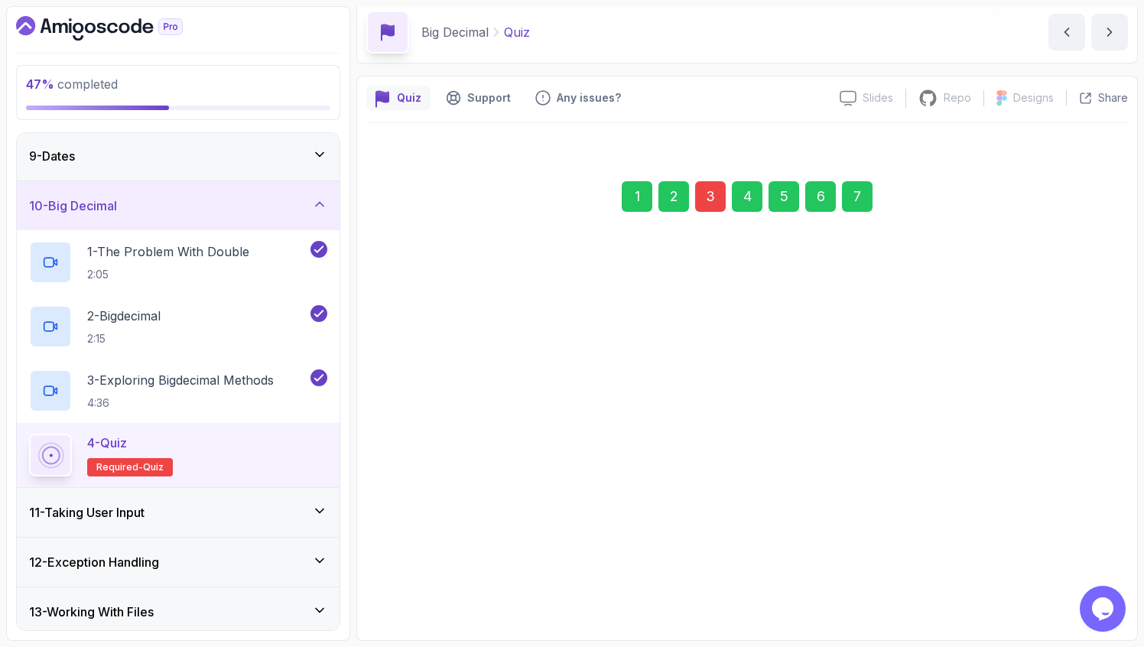
click at [1079, 577] on div "Submit Quiz" at bounding box center [1072, 582] width 70 height 18
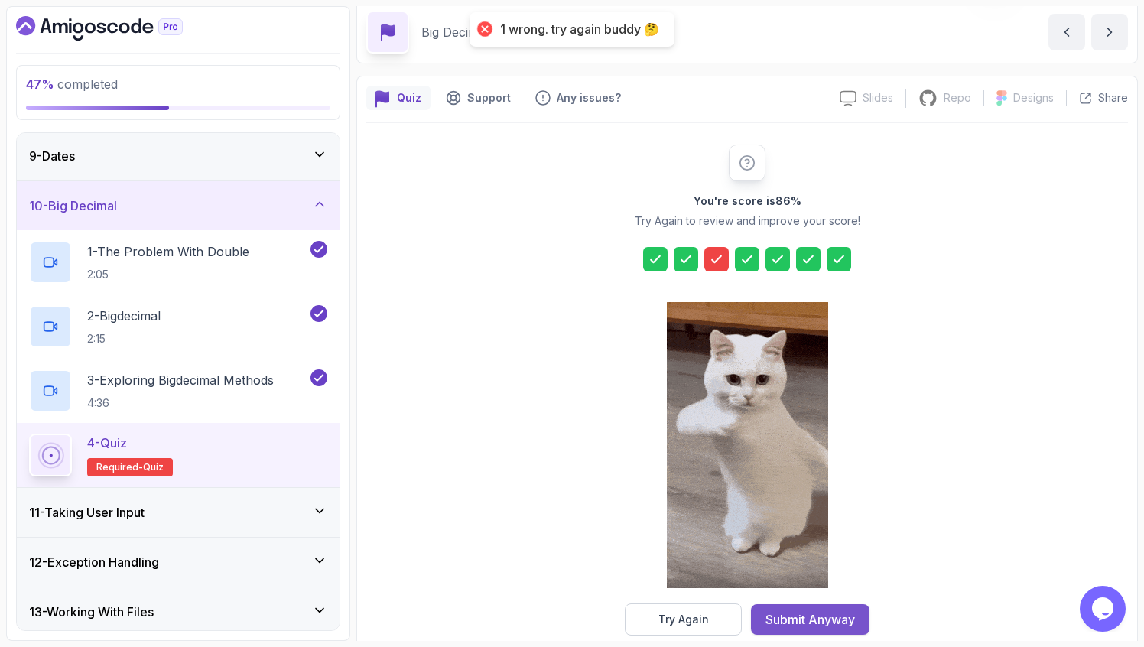
click at [778, 622] on div "Submit Anyway" at bounding box center [809, 619] width 89 height 18
